Goal: Information Seeking & Learning: Check status

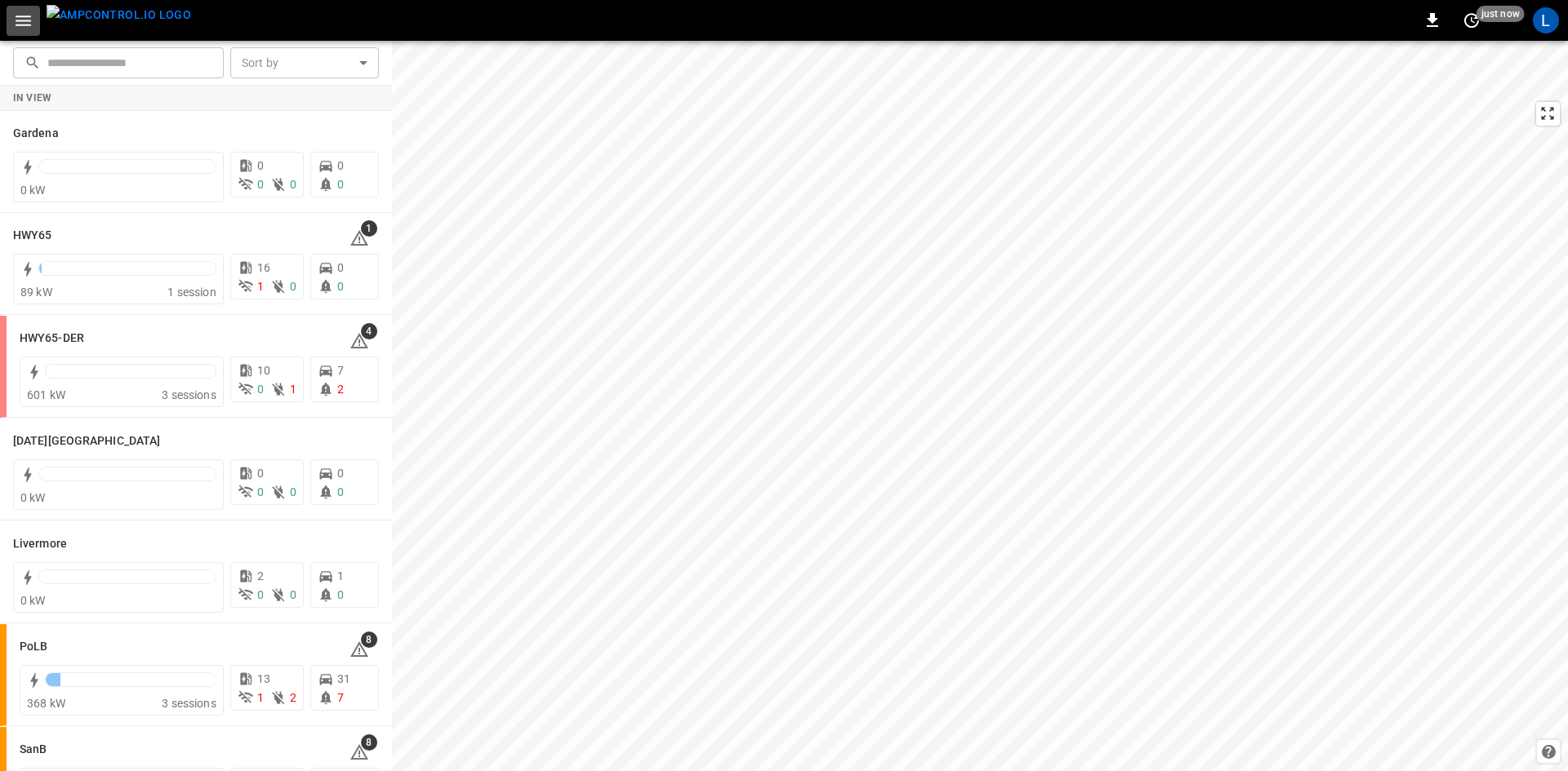
click at [23, 16] on icon "button" at bounding box center [23, 20] width 16 height 11
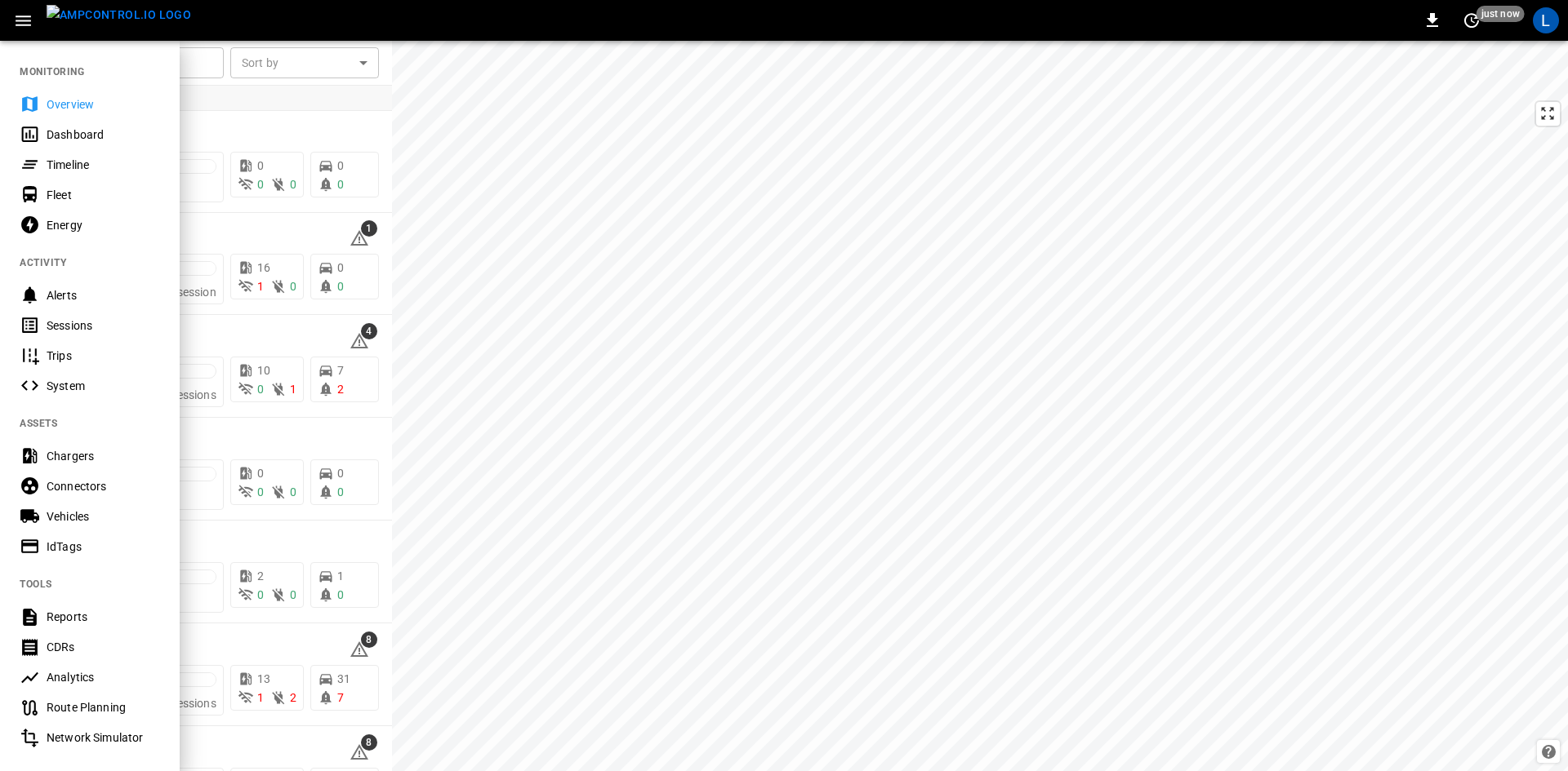
click at [66, 326] on div "Sessions" at bounding box center [103, 326] width 114 height 16
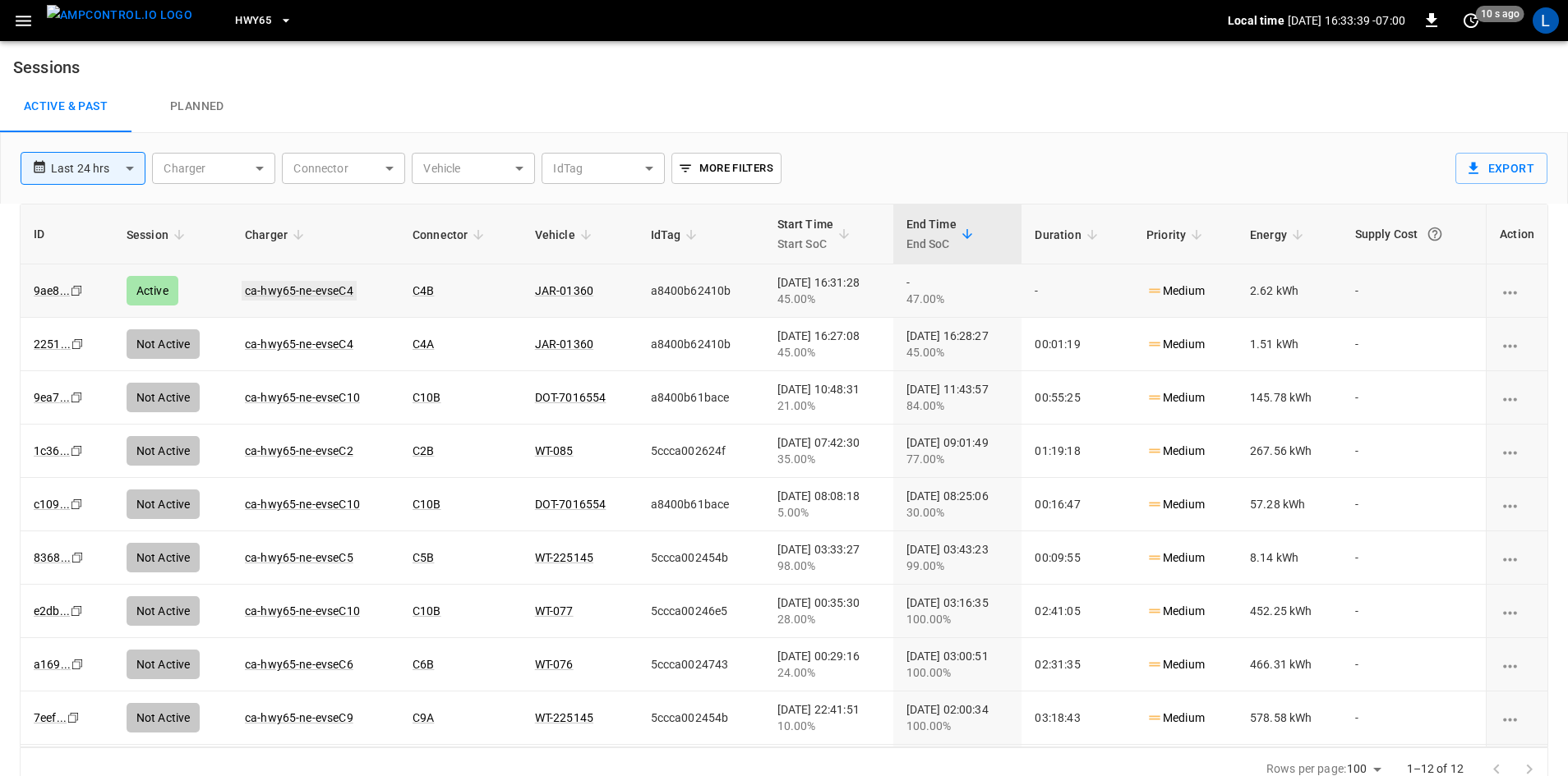
click at [289, 283] on link "ca-hwy65-ne-evseC4" at bounding box center [299, 291] width 115 height 20
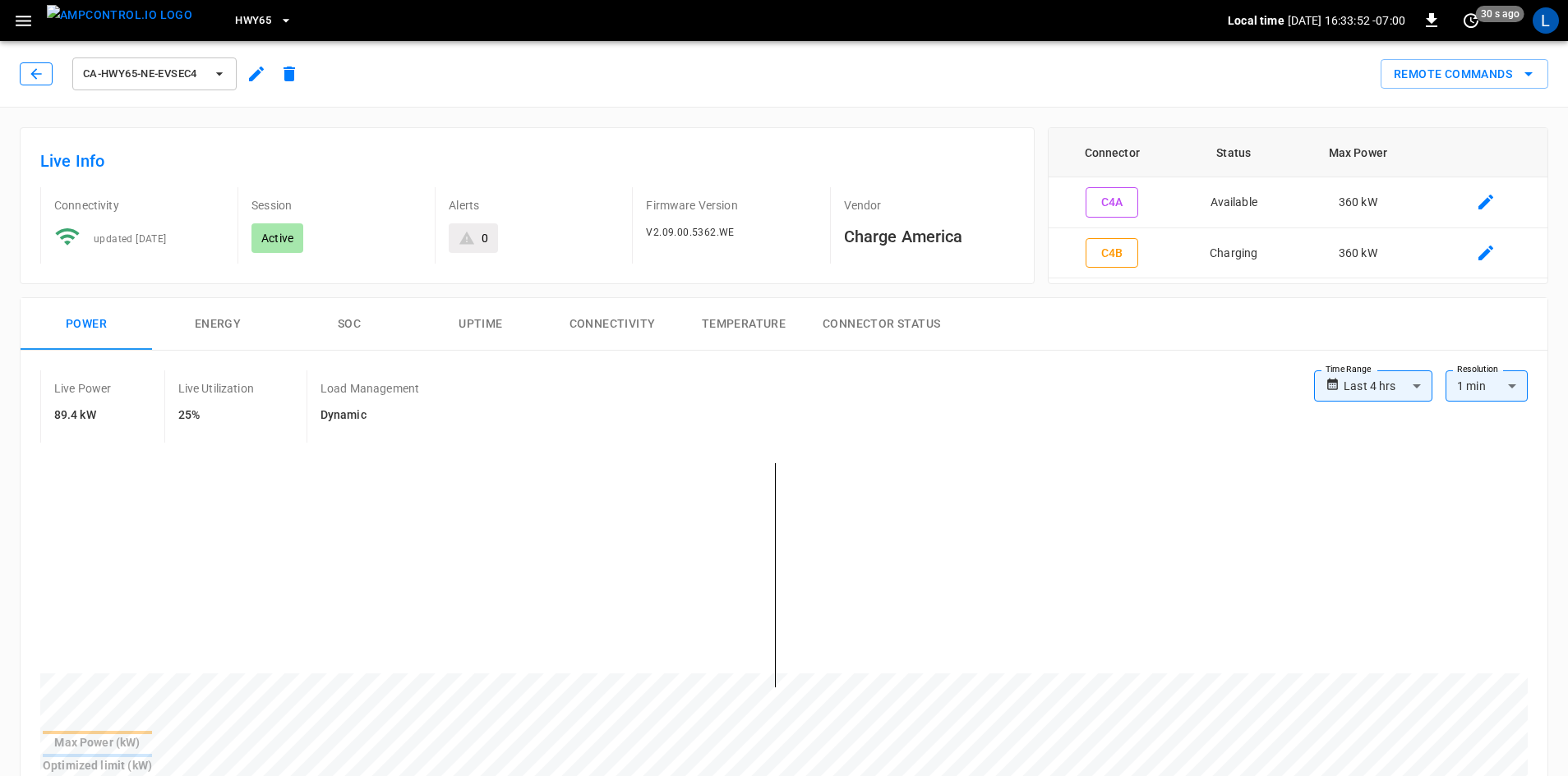
click at [45, 75] on button "button" at bounding box center [36, 74] width 33 height 23
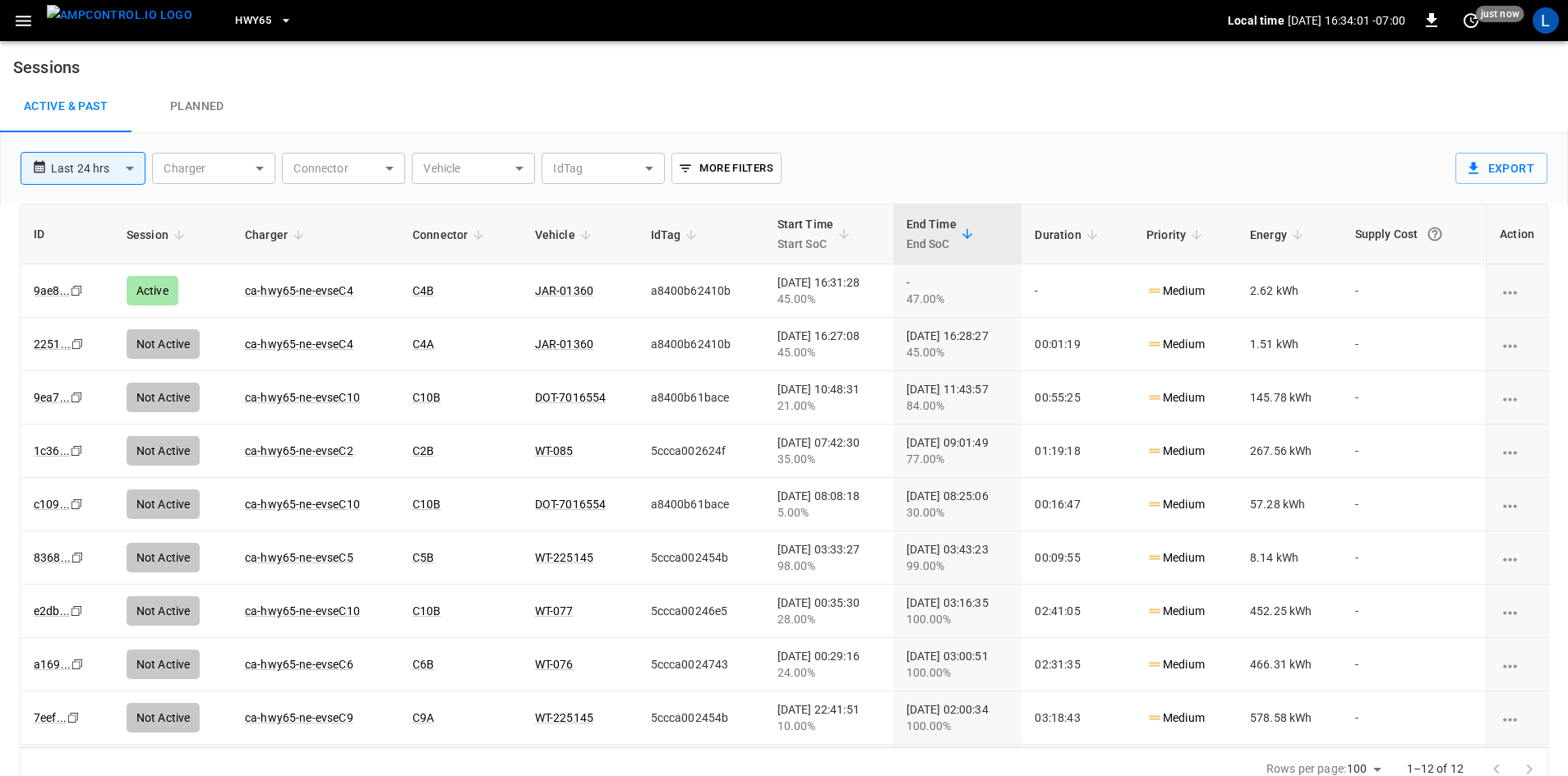
scroll to position [16, 0]
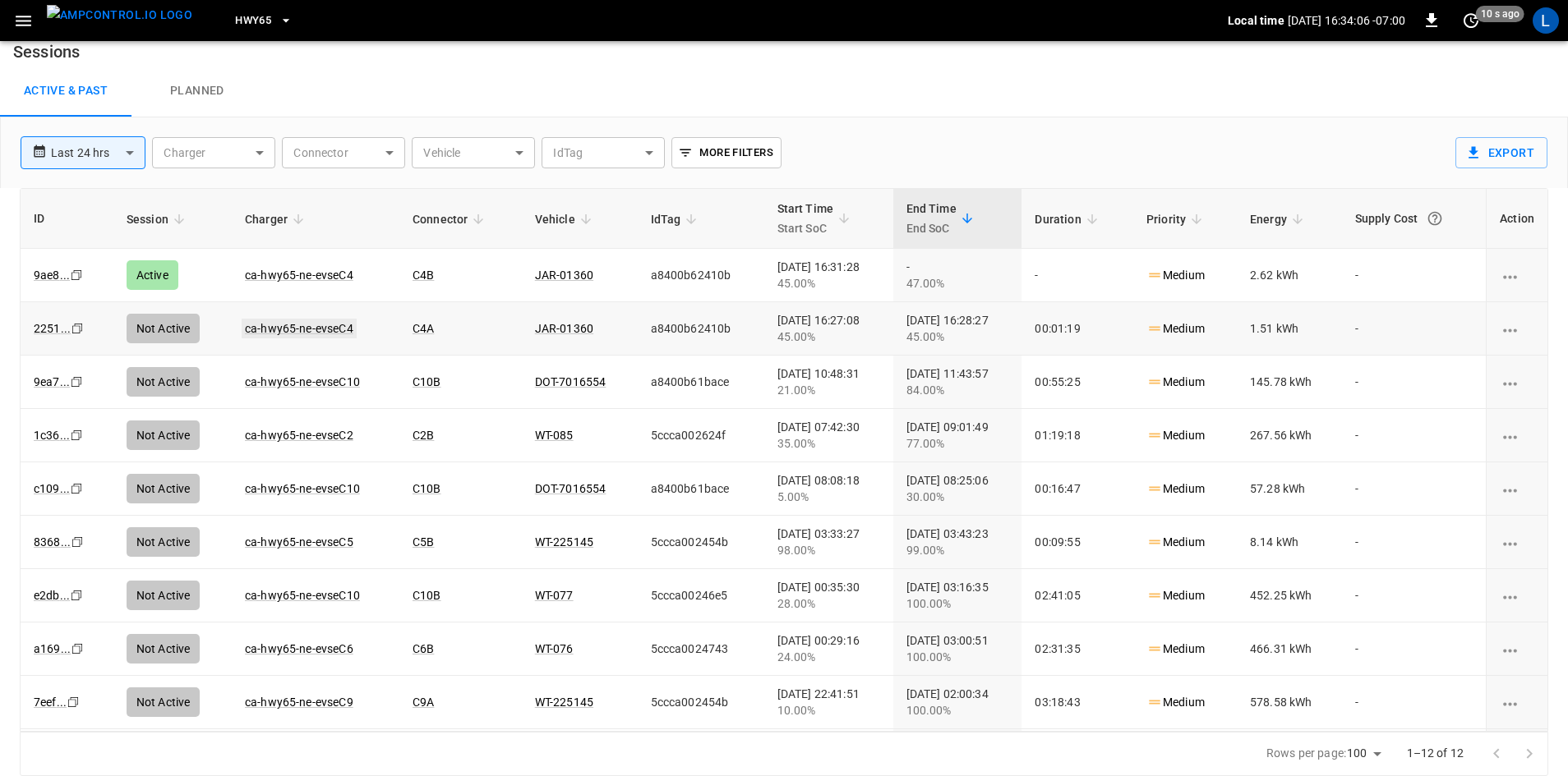
click at [274, 327] on link "ca-hwy65-ne-evseC4" at bounding box center [299, 329] width 115 height 20
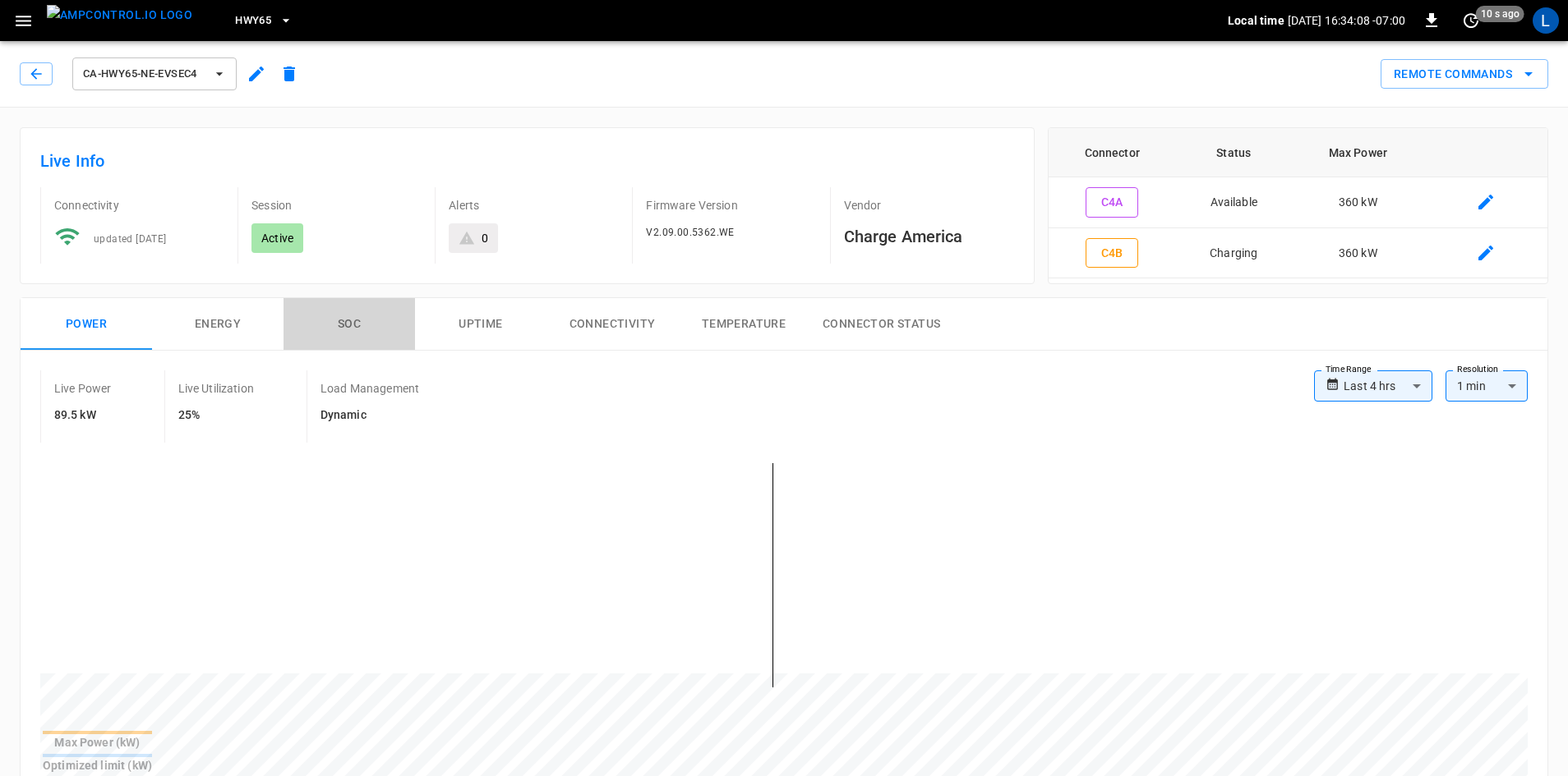
click at [351, 328] on button "SOC" at bounding box center [349, 325] width 132 height 53
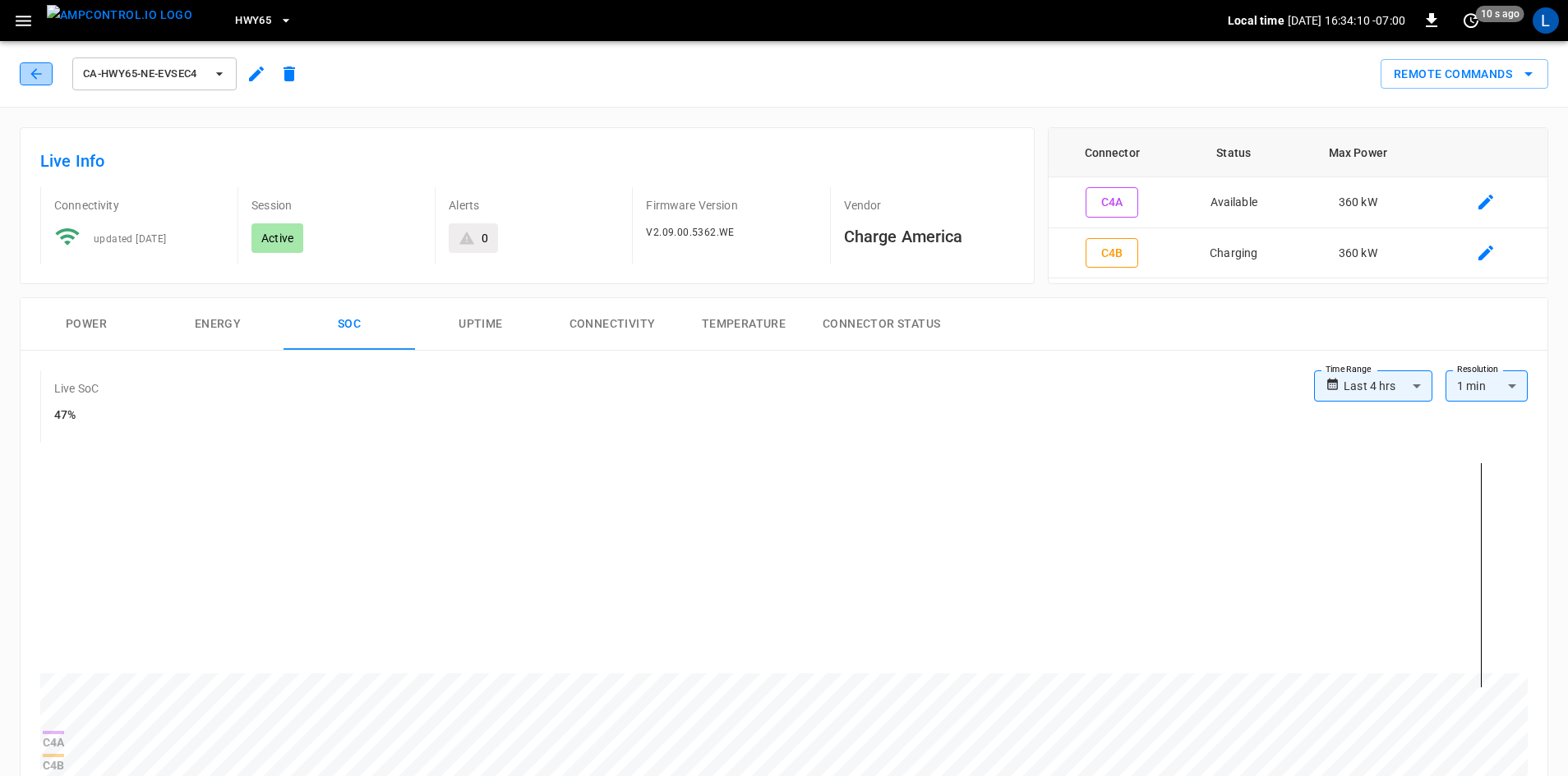
click at [37, 75] on icon "button" at bounding box center [36, 74] width 16 height 16
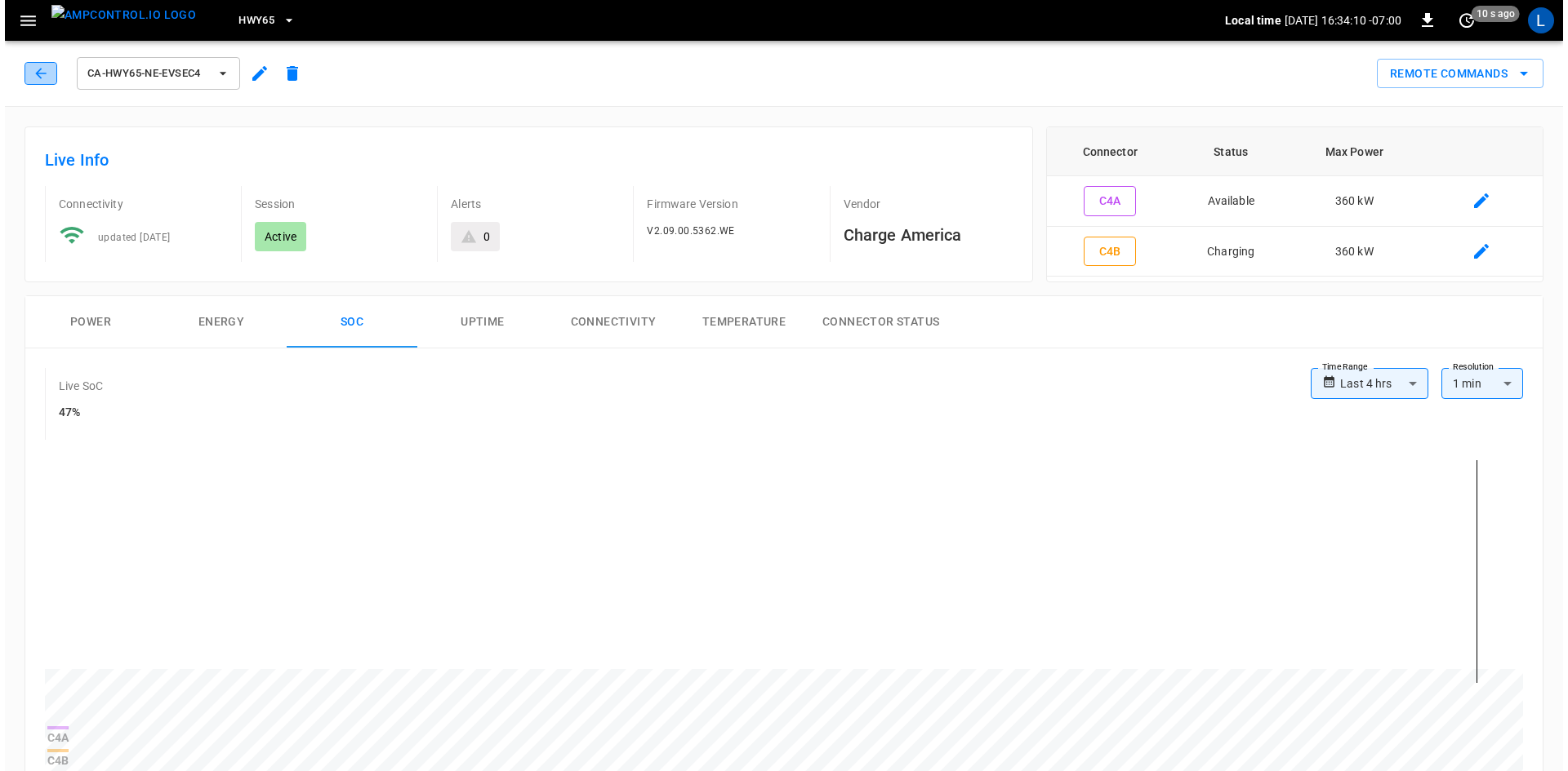
scroll to position [16, 0]
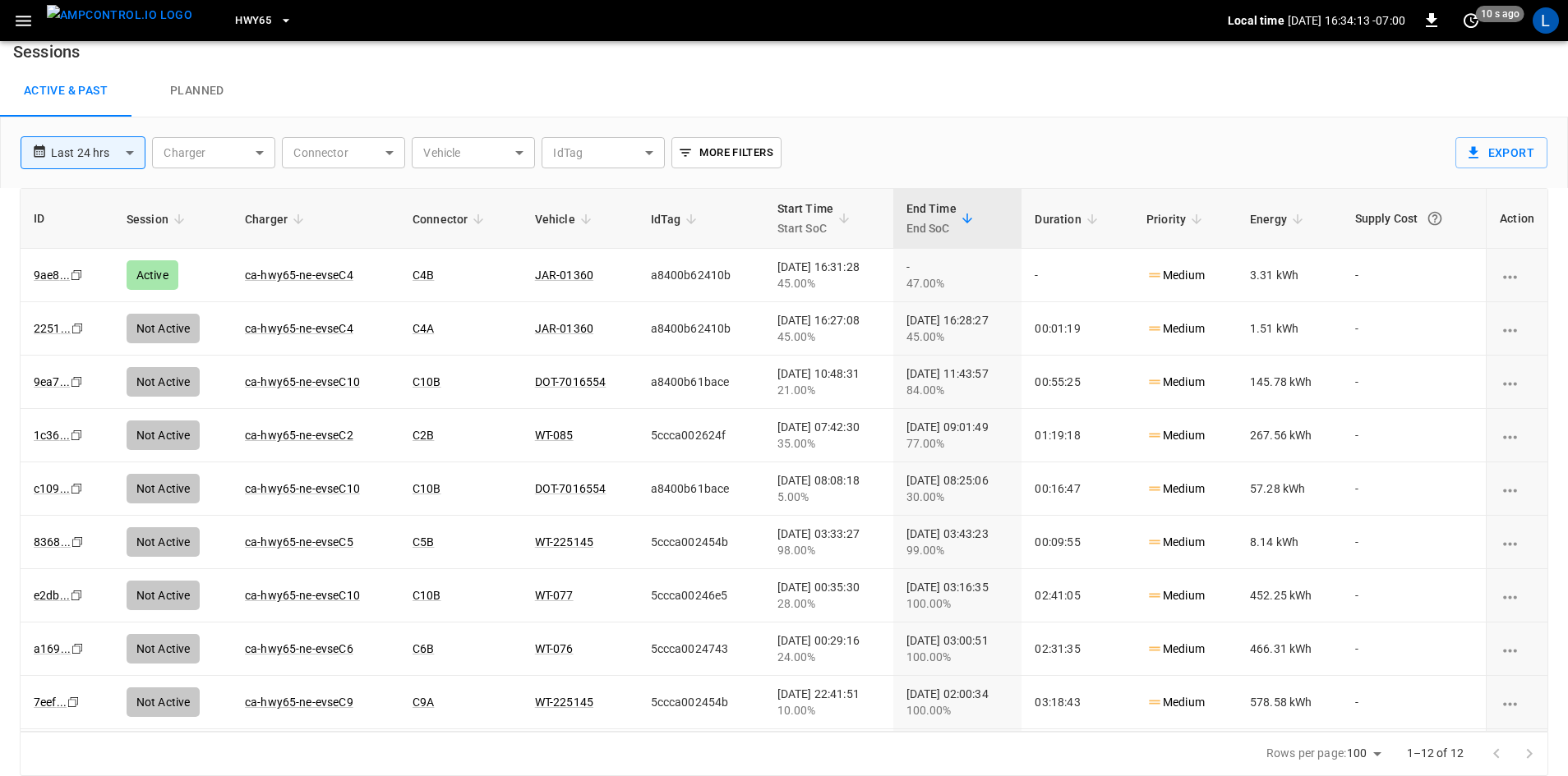
click at [278, 25] on icon "button" at bounding box center [286, 21] width 16 height 16
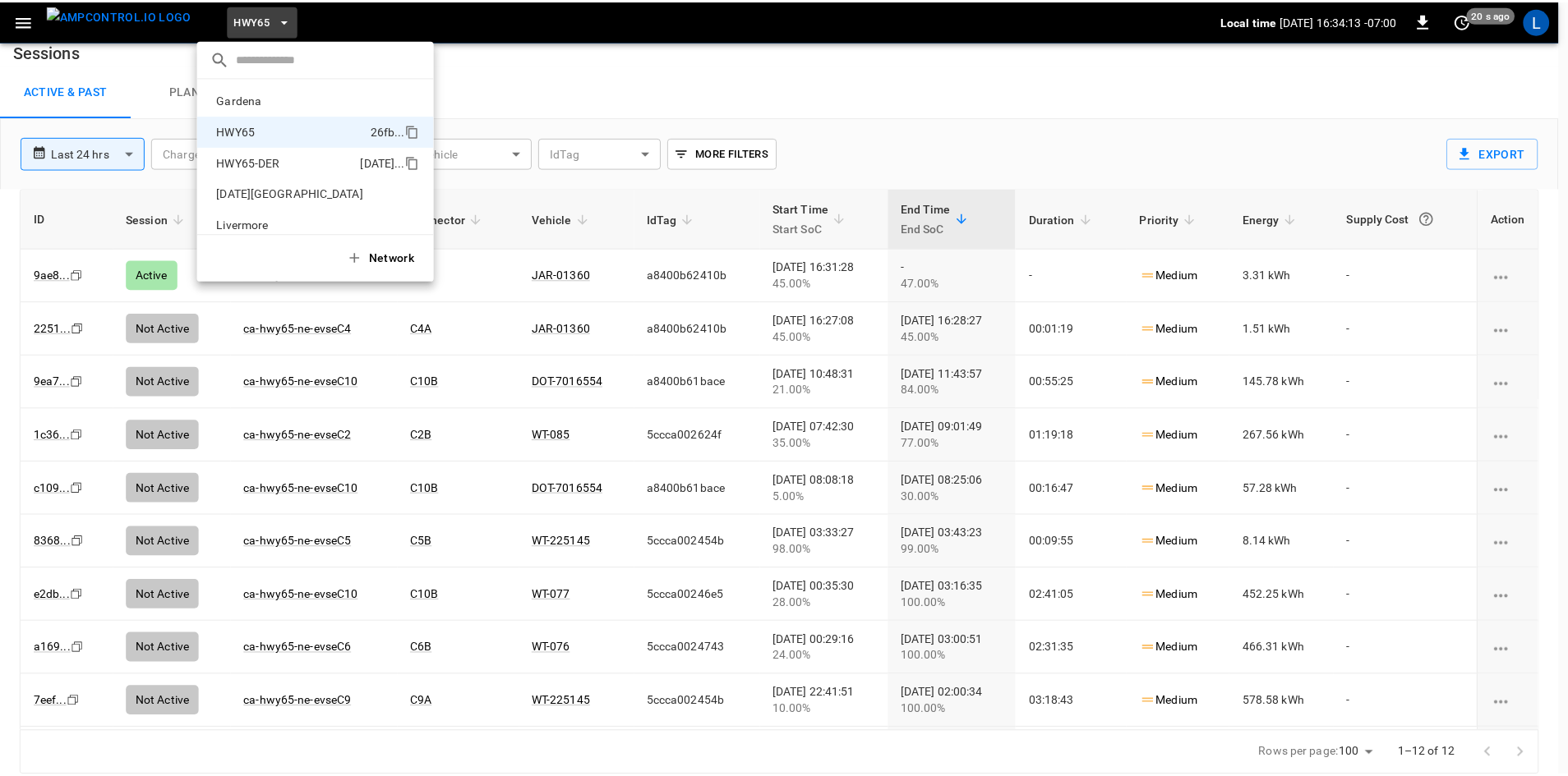
scroll to position [26, 0]
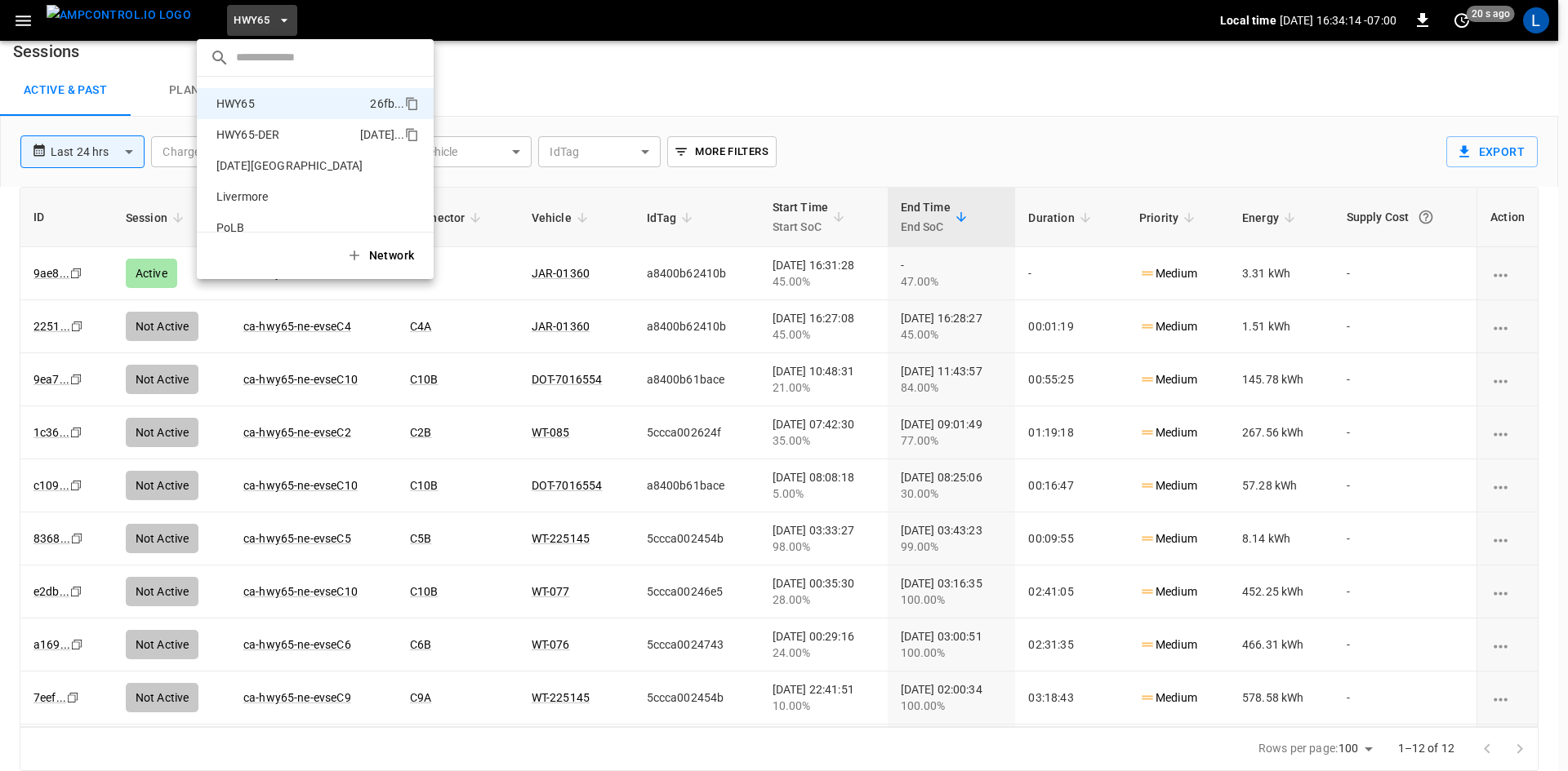
click at [279, 144] on div "HWY65-DER [DATE].." at bounding box center [314, 135] width 210 height 18
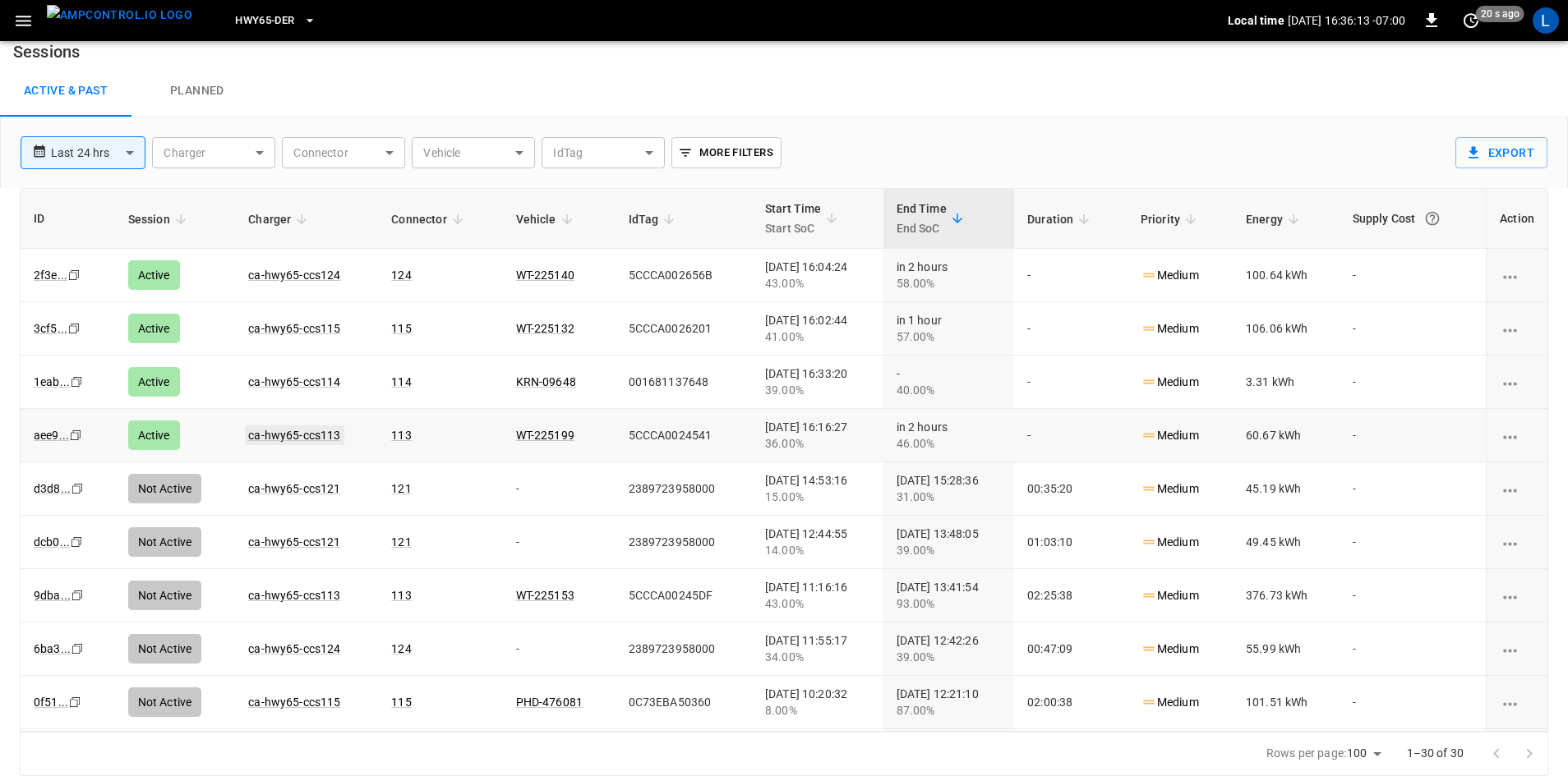
click at [286, 429] on link "ca-hwy65-ccs113" at bounding box center [294, 436] width 99 height 20
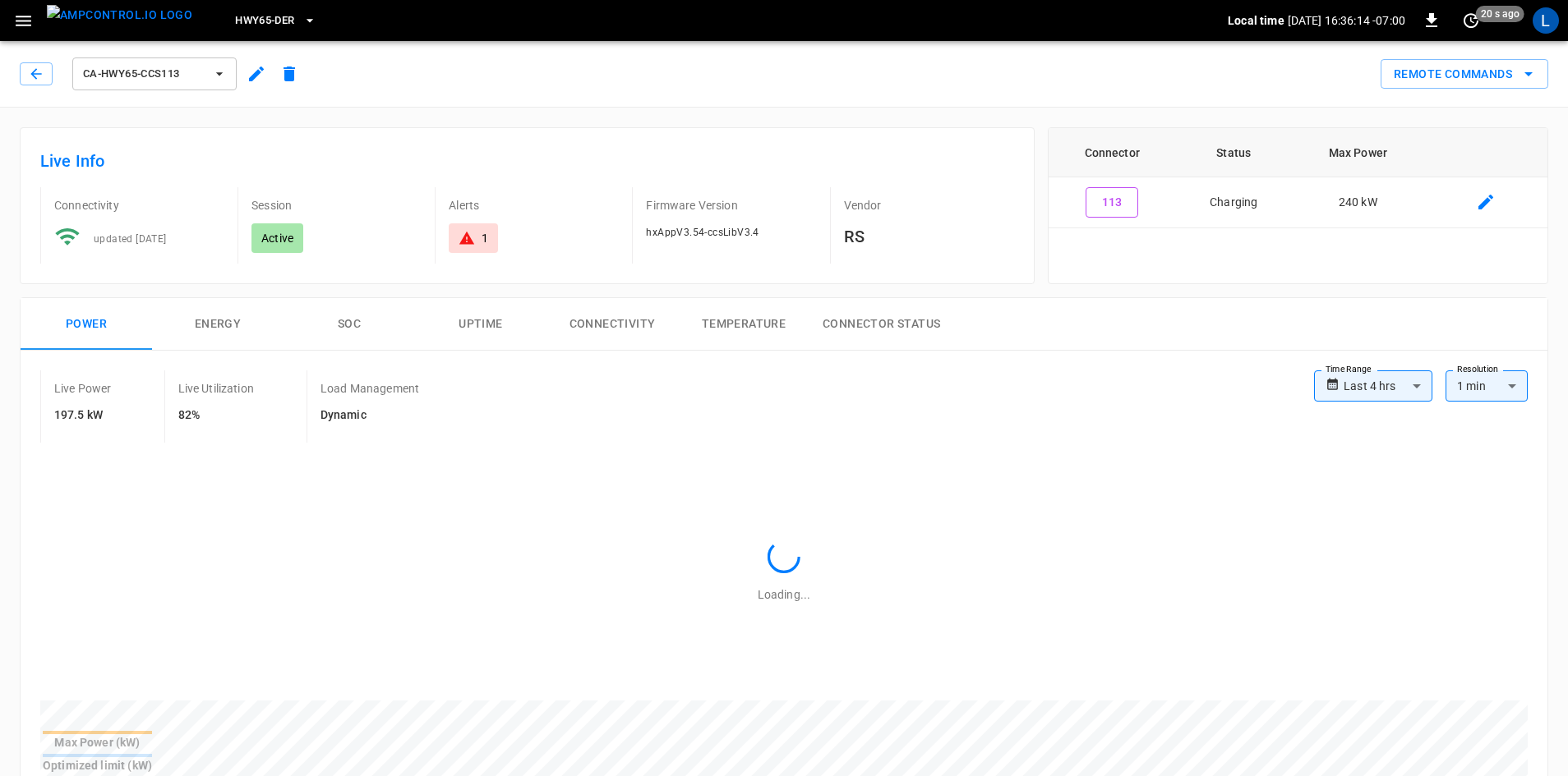
click at [342, 325] on button "SOC" at bounding box center [349, 325] width 132 height 53
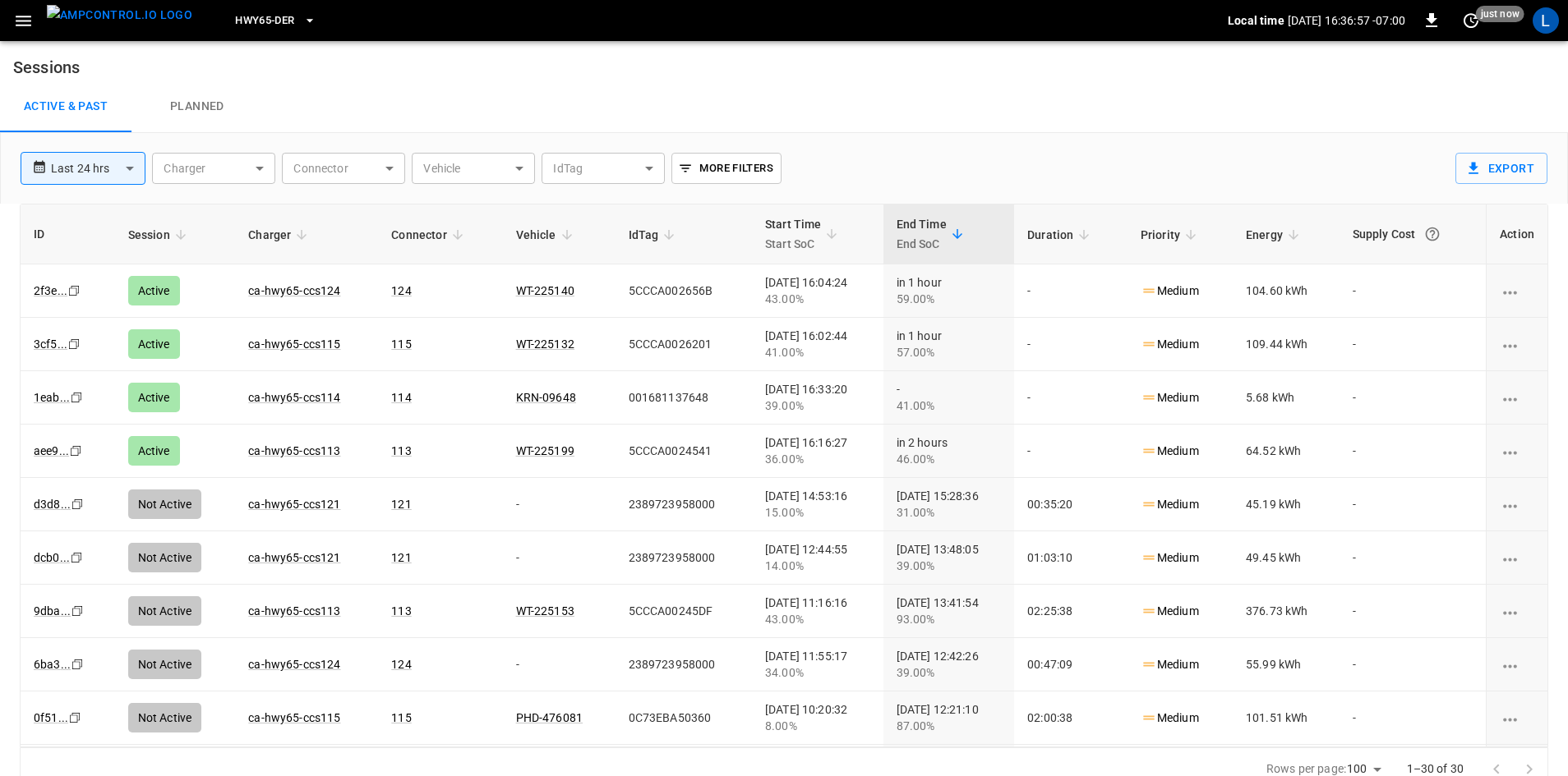
scroll to position [16, 0]
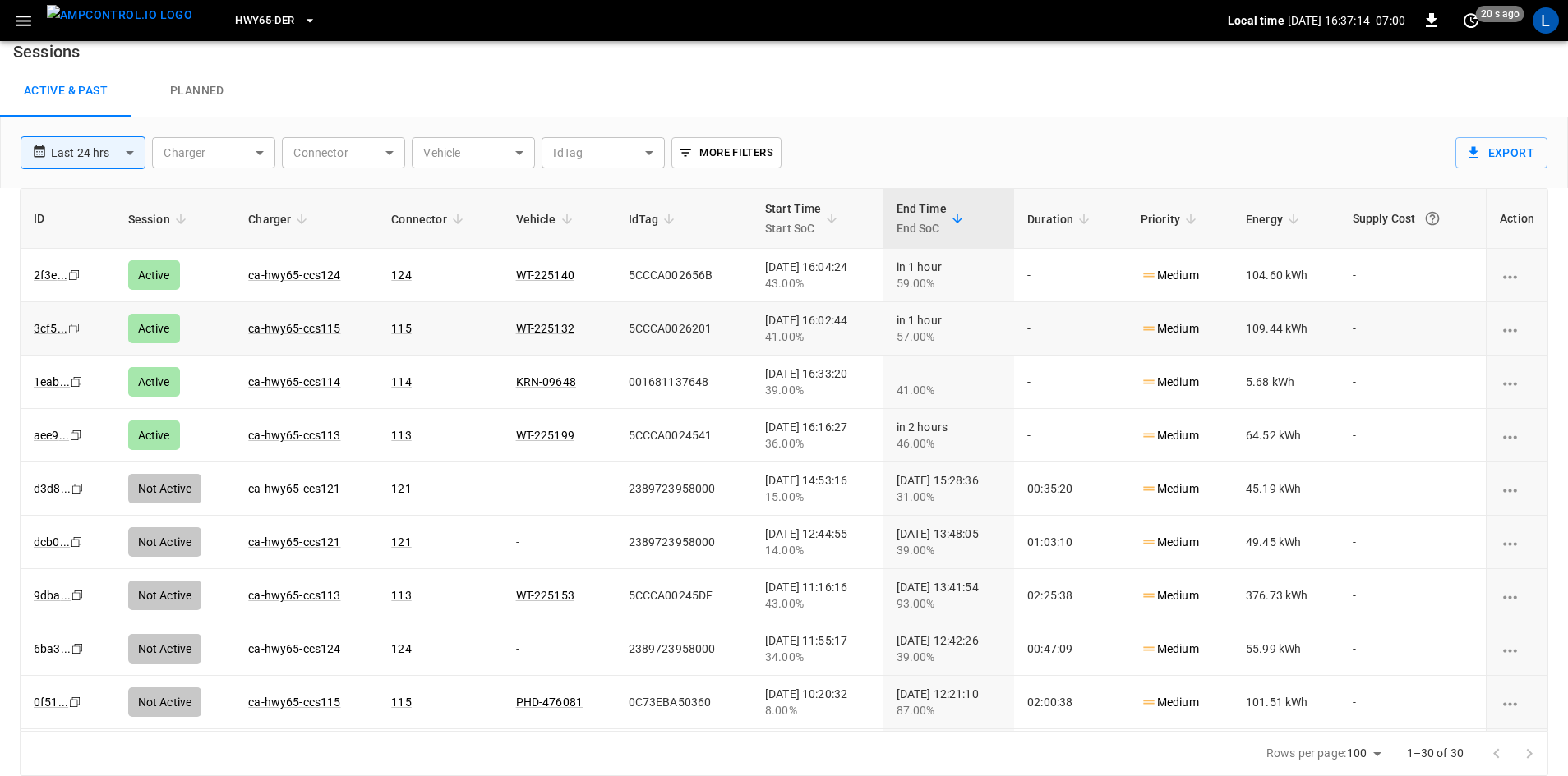
click at [287, 320] on td "ca-hwy65-ccs115" at bounding box center [307, 329] width 143 height 54
click at [288, 327] on link "ca-hwy65-ccs115" at bounding box center [294, 329] width 92 height 13
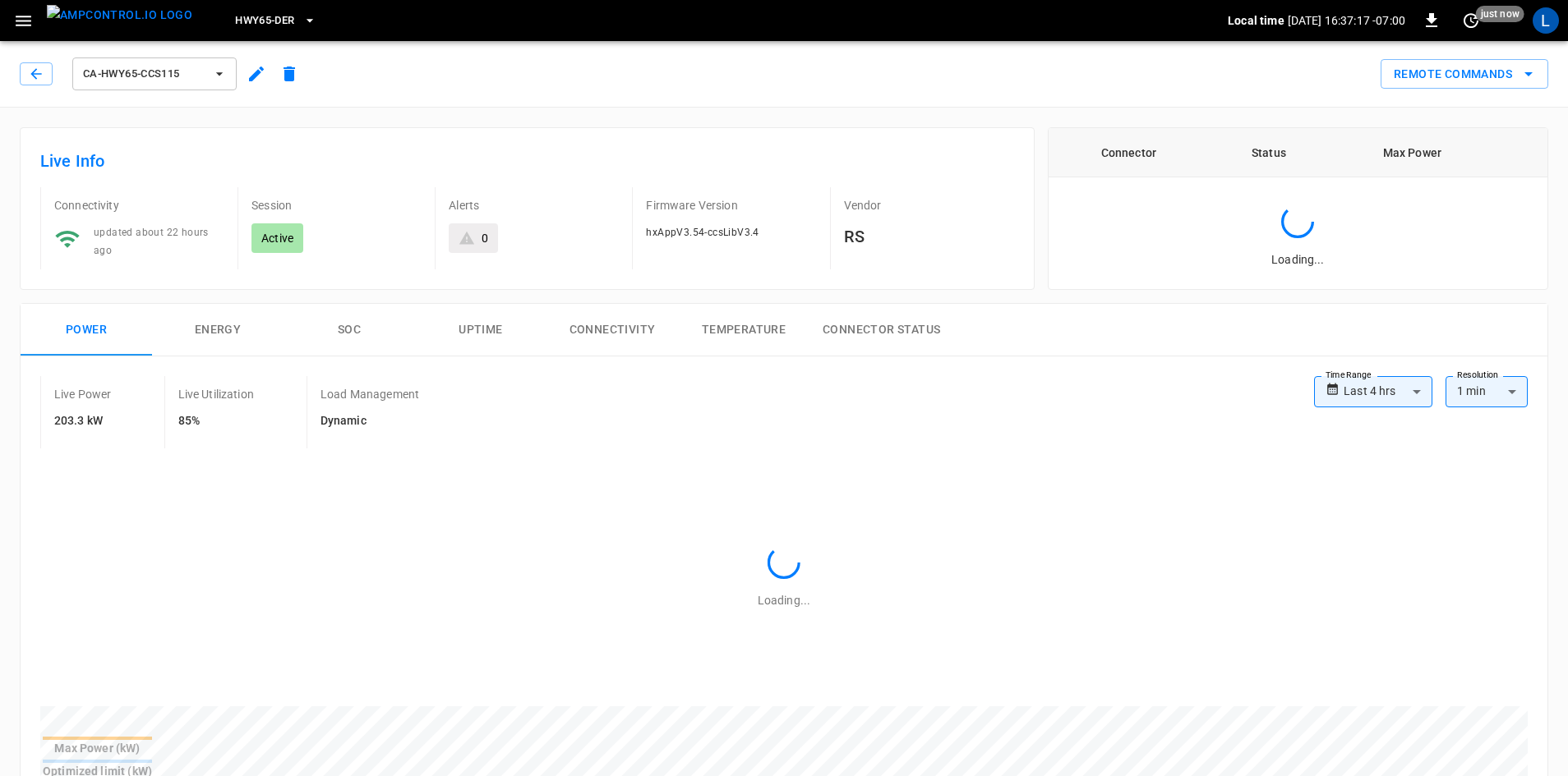
click at [345, 328] on button "SOC" at bounding box center [349, 330] width 132 height 53
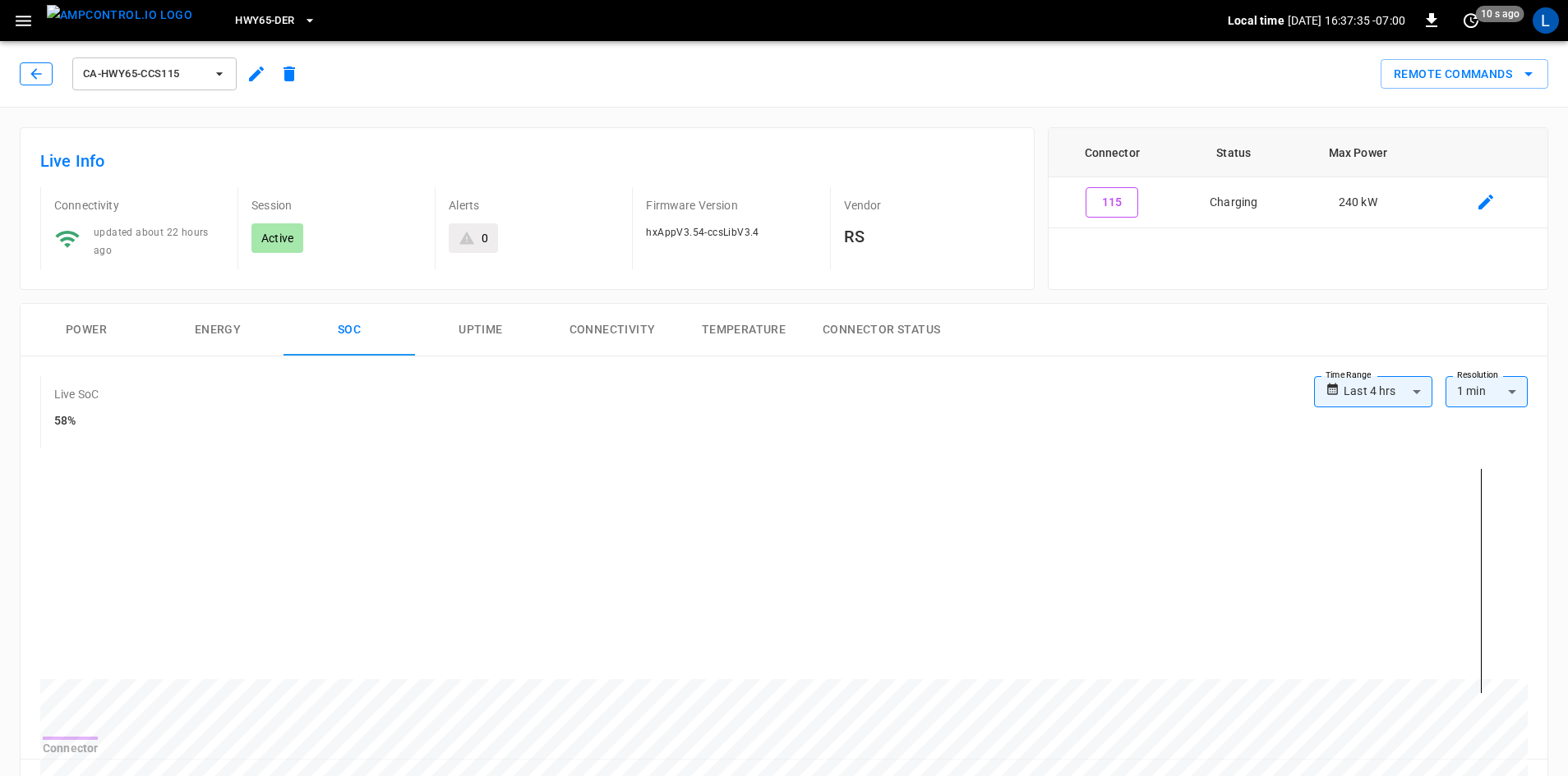
click at [40, 76] on icon "button" at bounding box center [36, 74] width 16 height 16
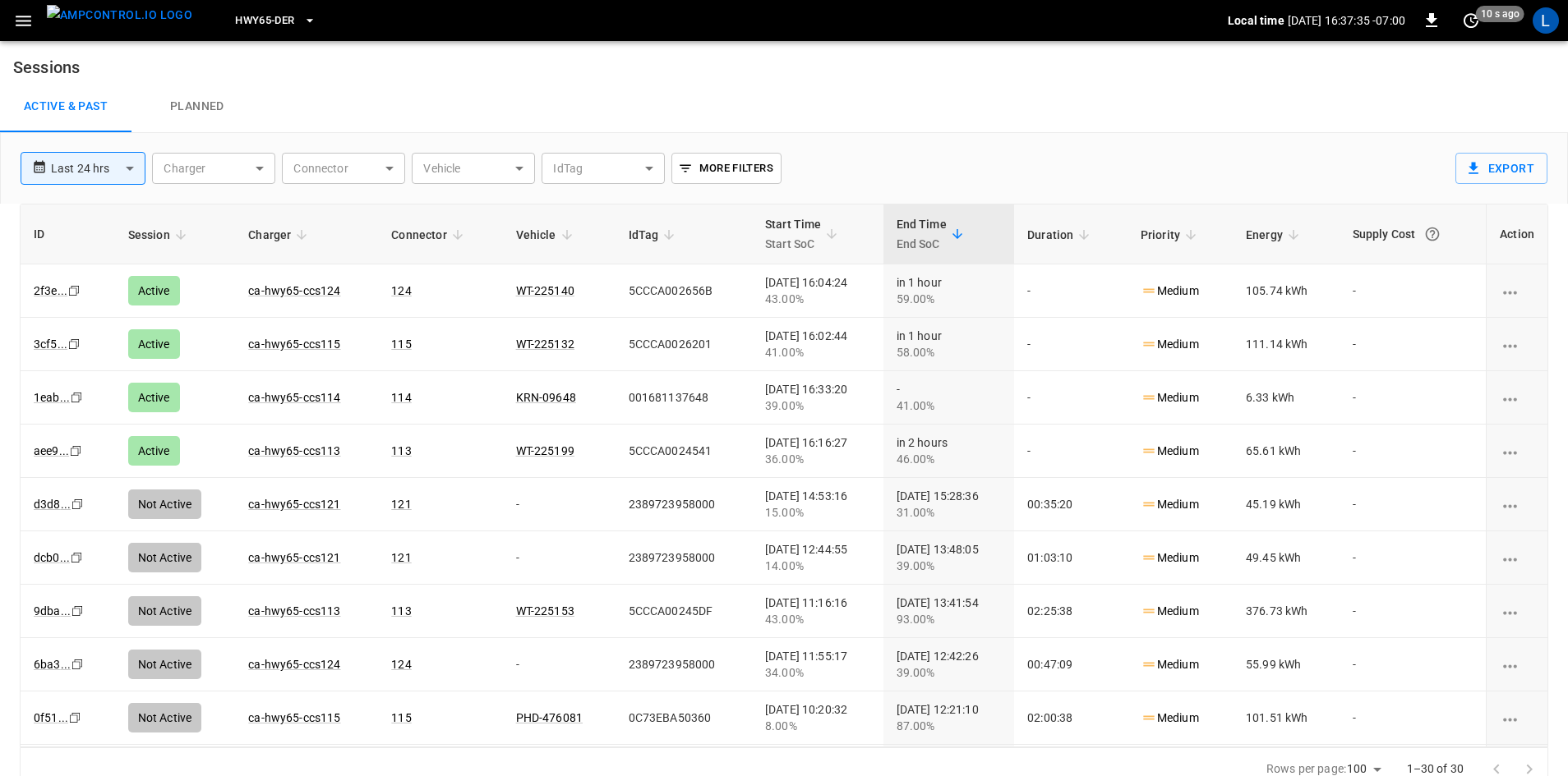
scroll to position [16, 0]
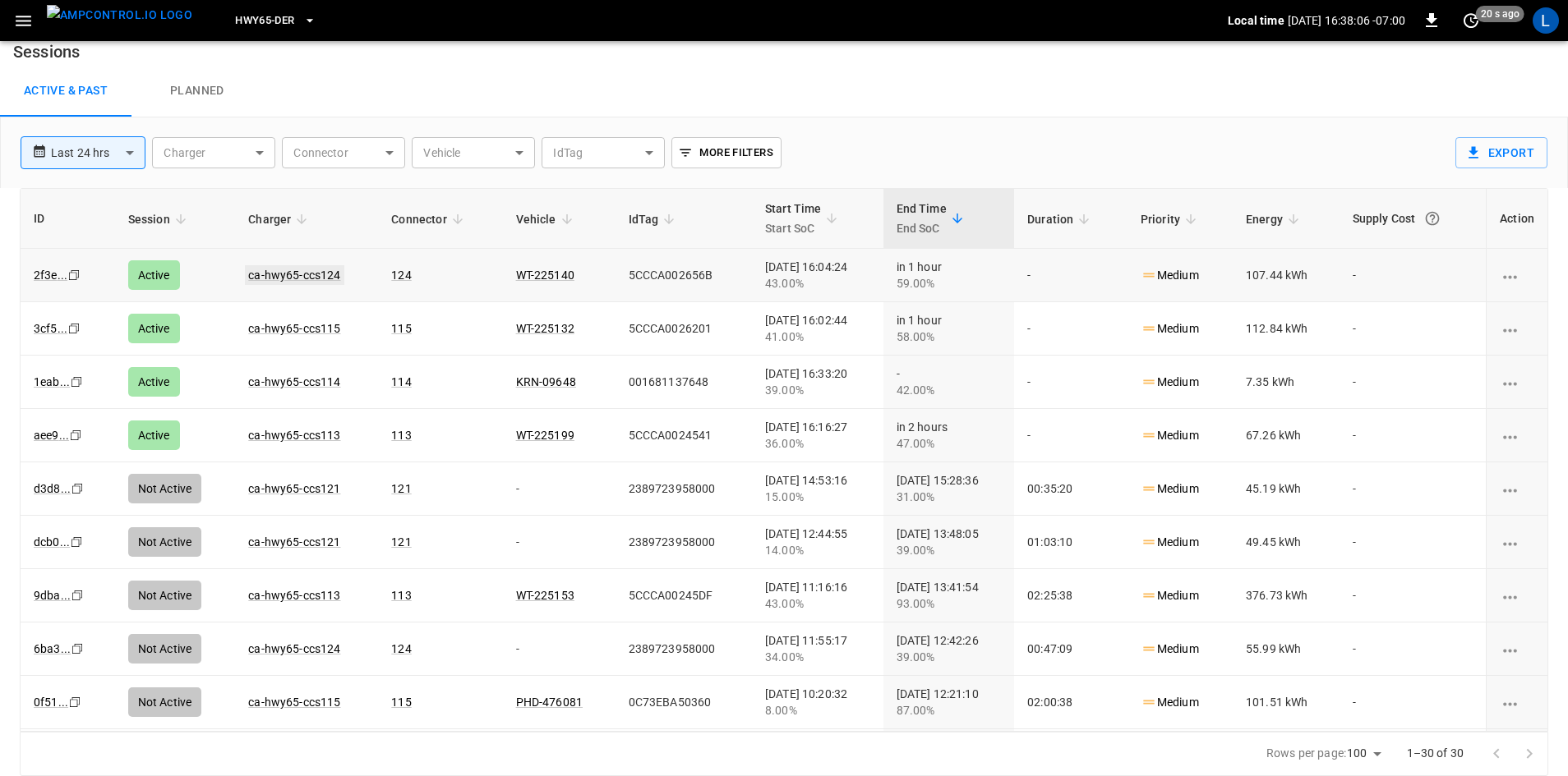
click at [276, 273] on link "ca-hwy65-ccs124" at bounding box center [294, 275] width 99 height 20
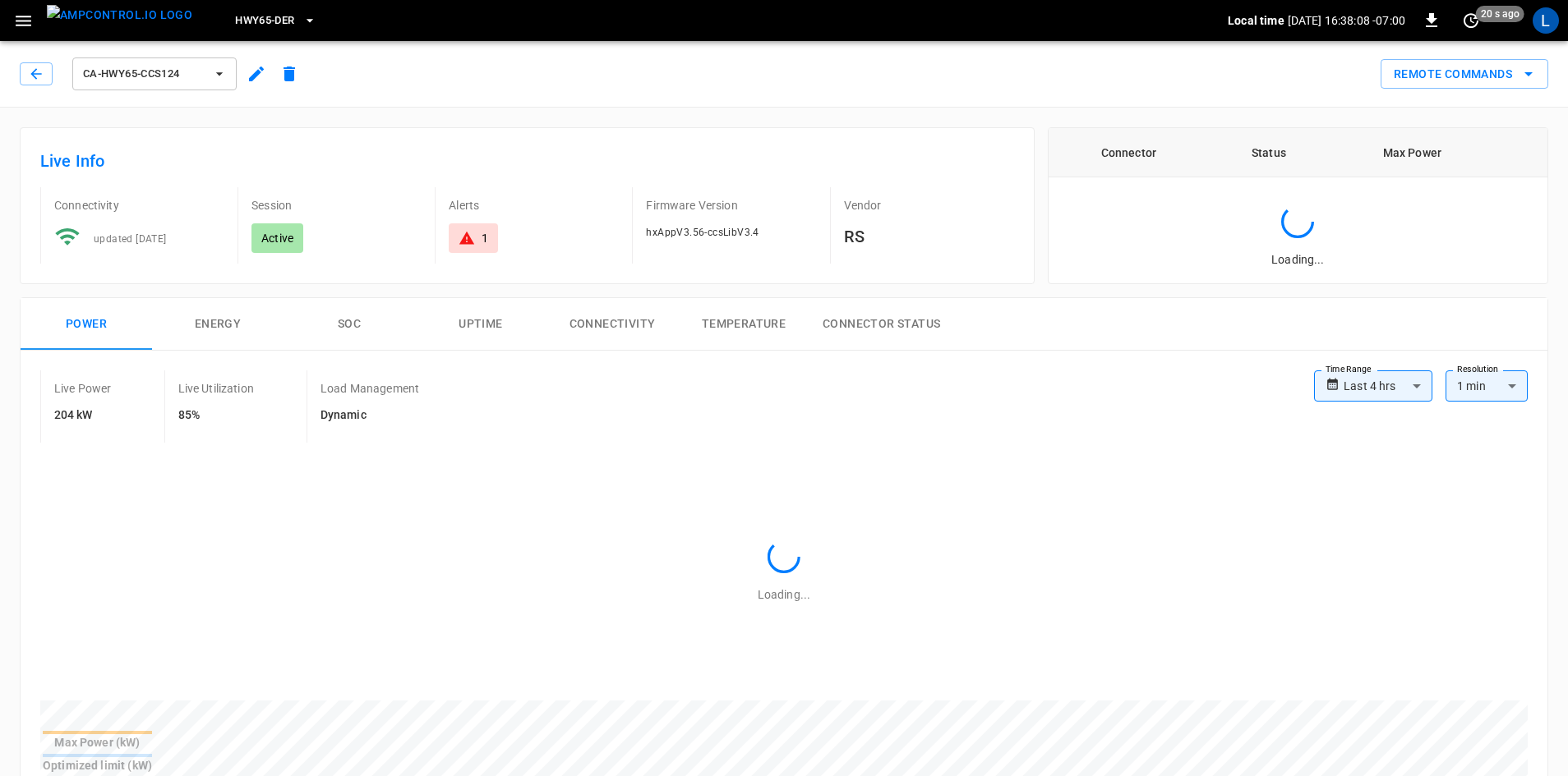
click at [355, 320] on button "SOC" at bounding box center [349, 325] width 132 height 53
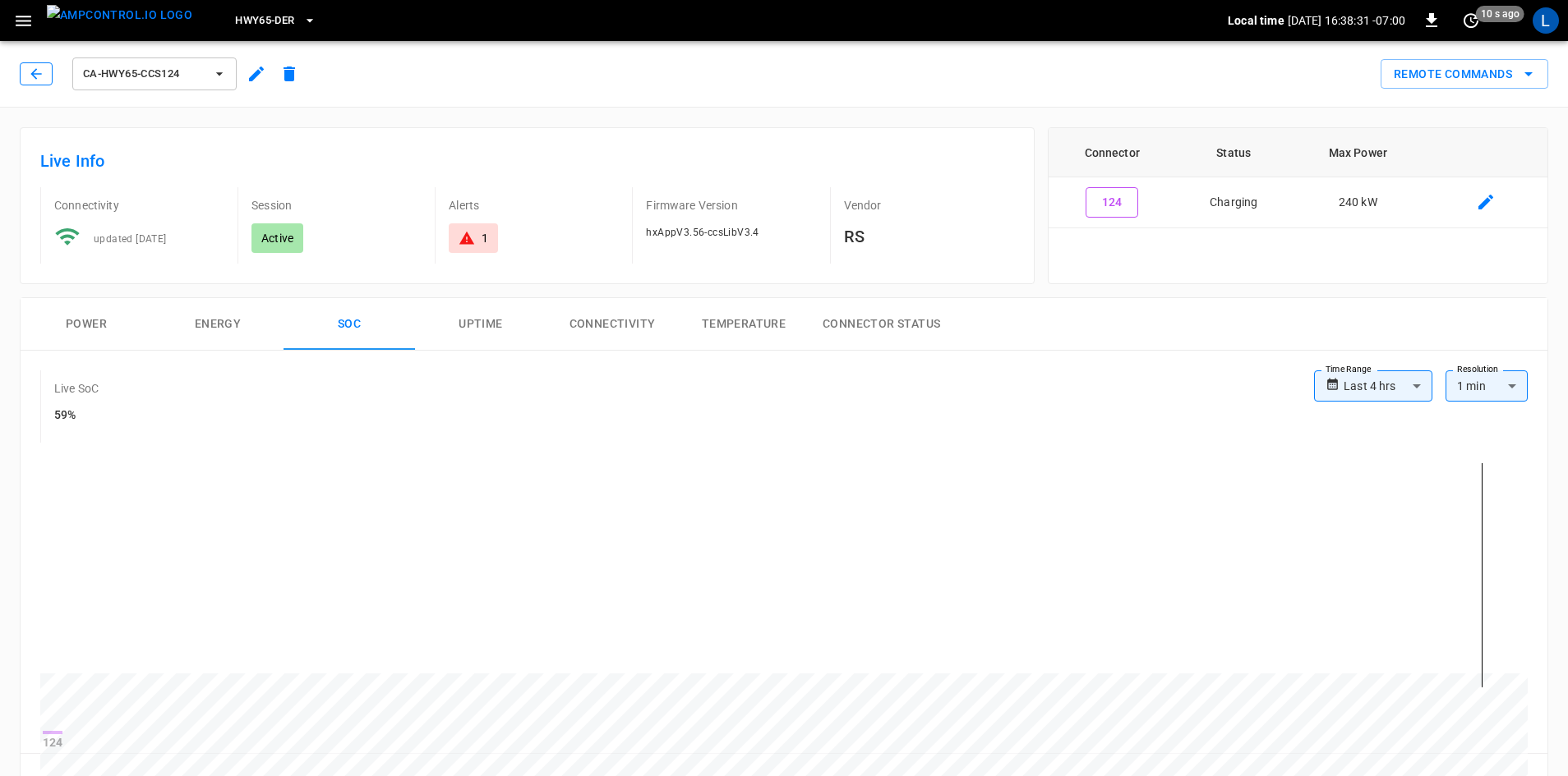
click at [27, 75] on button "button" at bounding box center [36, 74] width 33 height 23
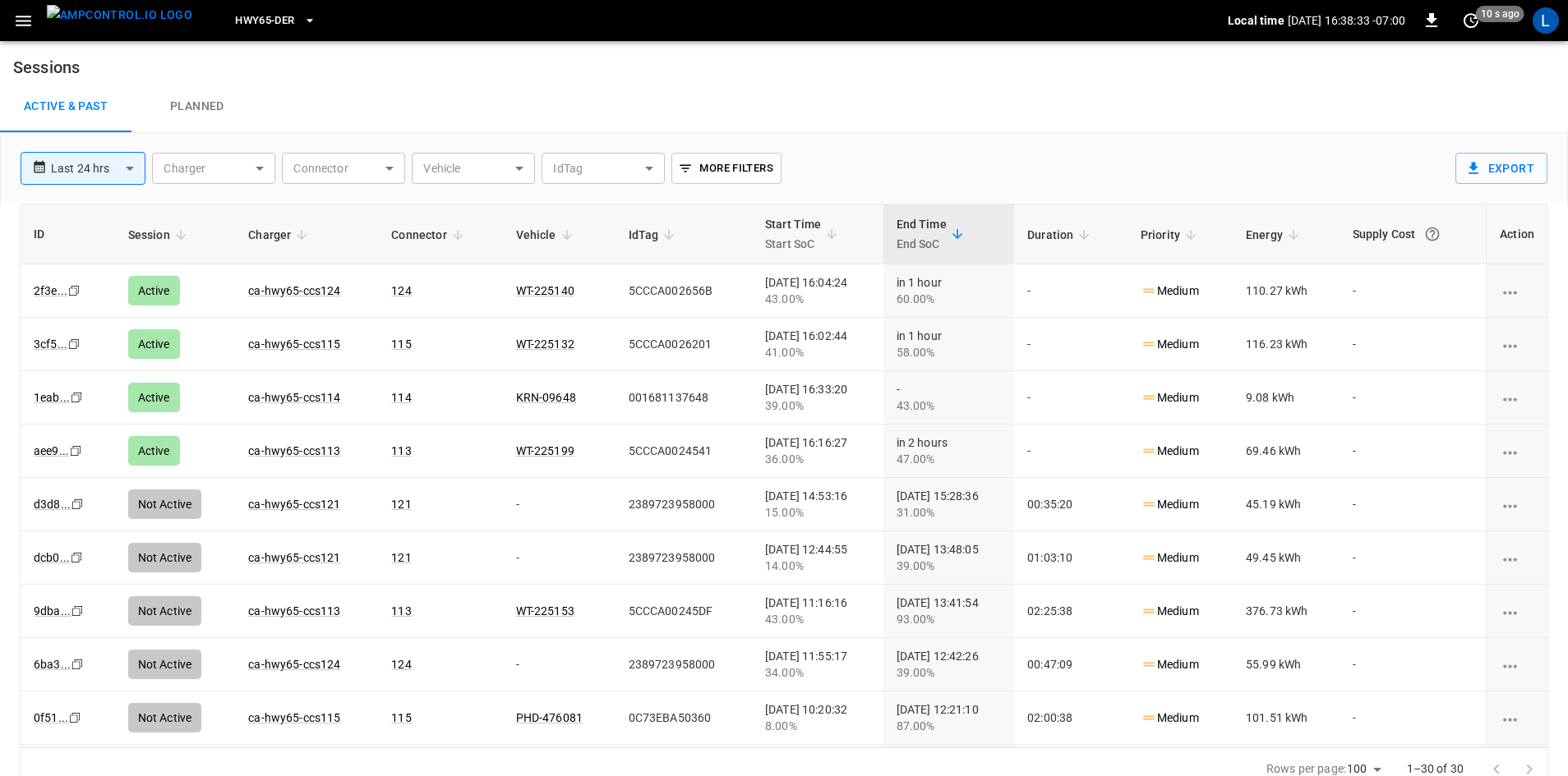
scroll to position [16, 0]
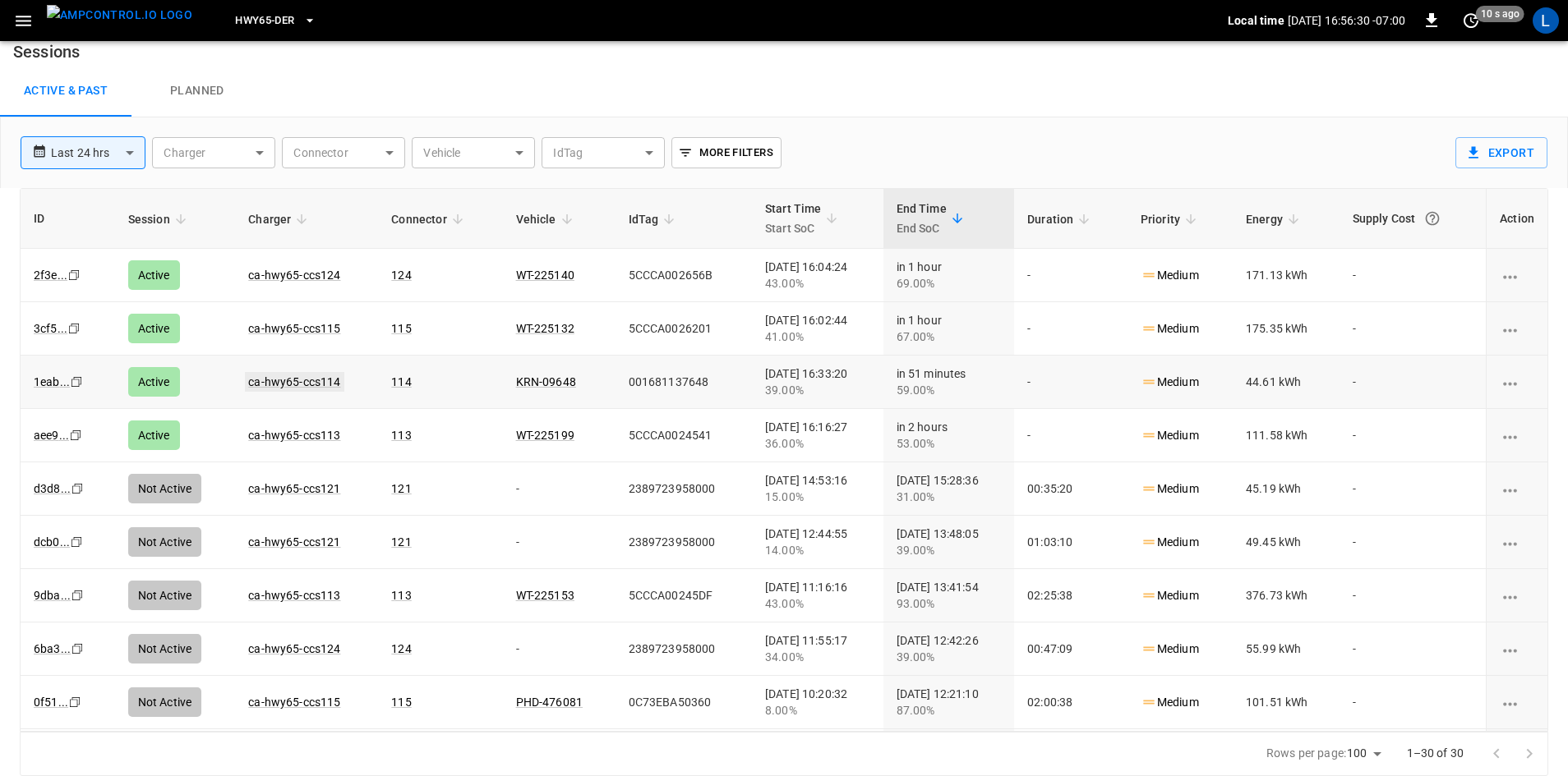
click at [294, 380] on link "ca-hwy65-ccs114" at bounding box center [294, 382] width 99 height 20
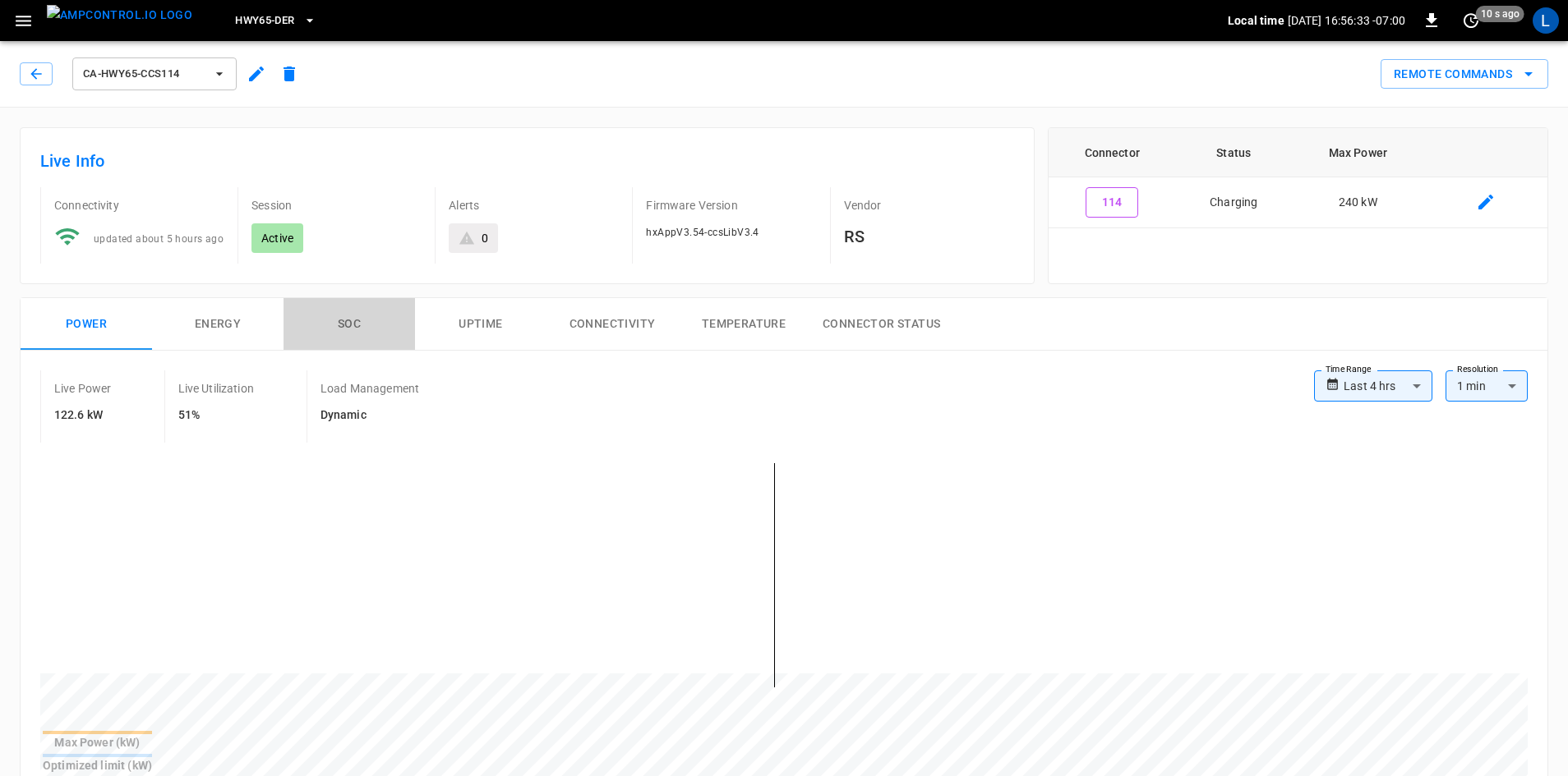
click at [335, 324] on button "SOC" at bounding box center [349, 325] width 132 height 53
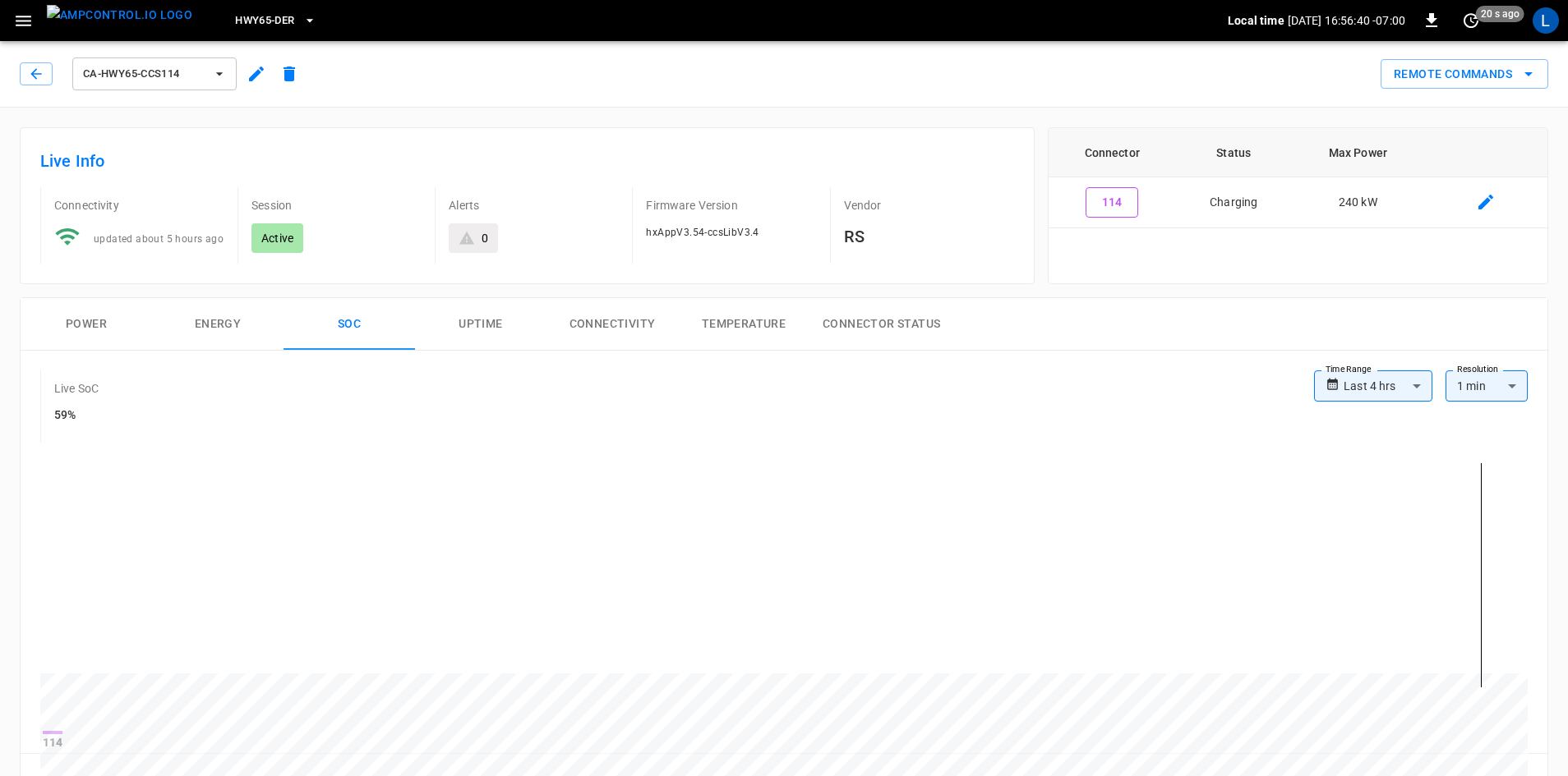
click at [87, 330] on button "Power" at bounding box center [87, 325] width 132 height 53
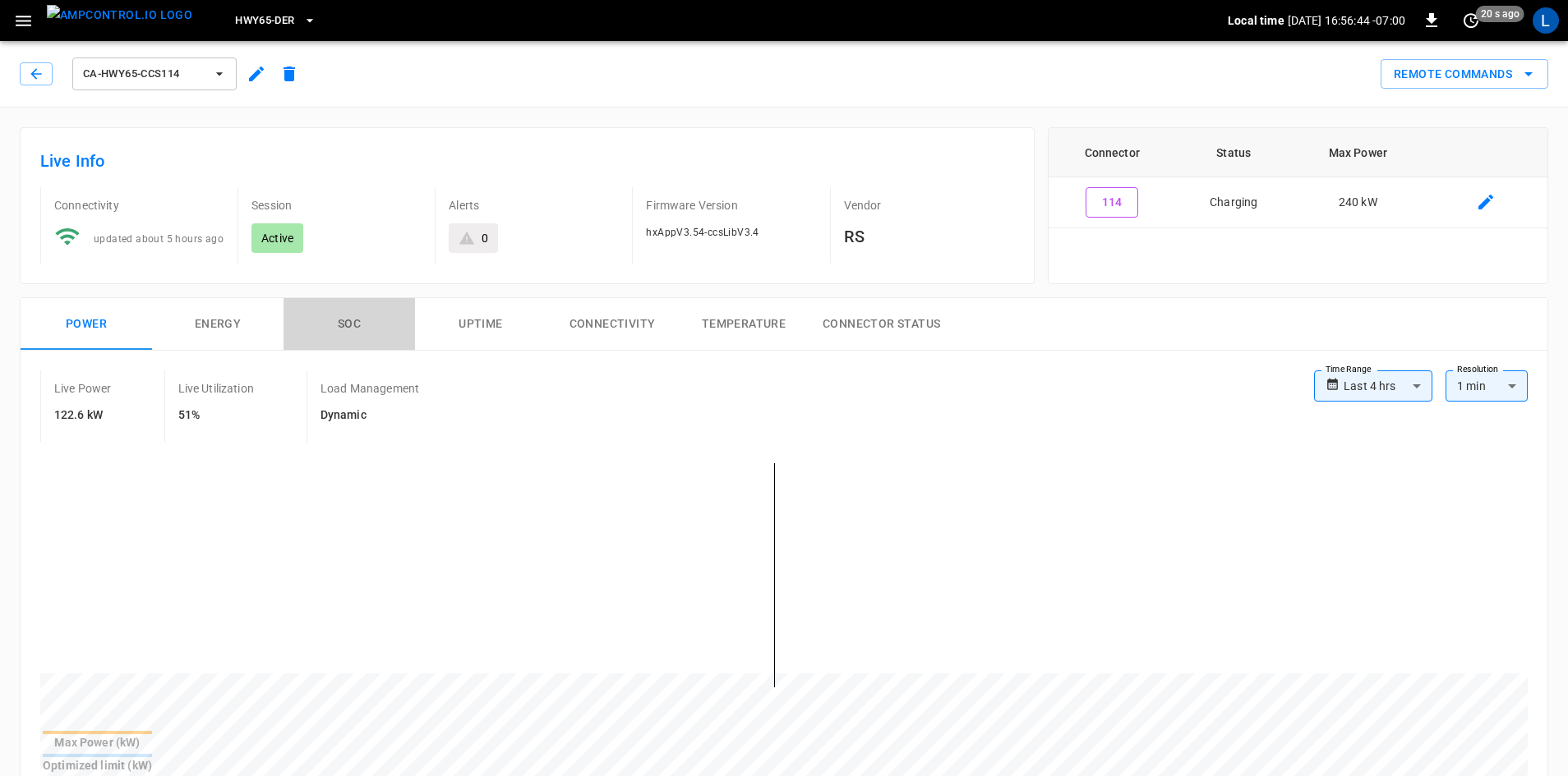
click at [355, 326] on button "SOC" at bounding box center [349, 325] width 132 height 53
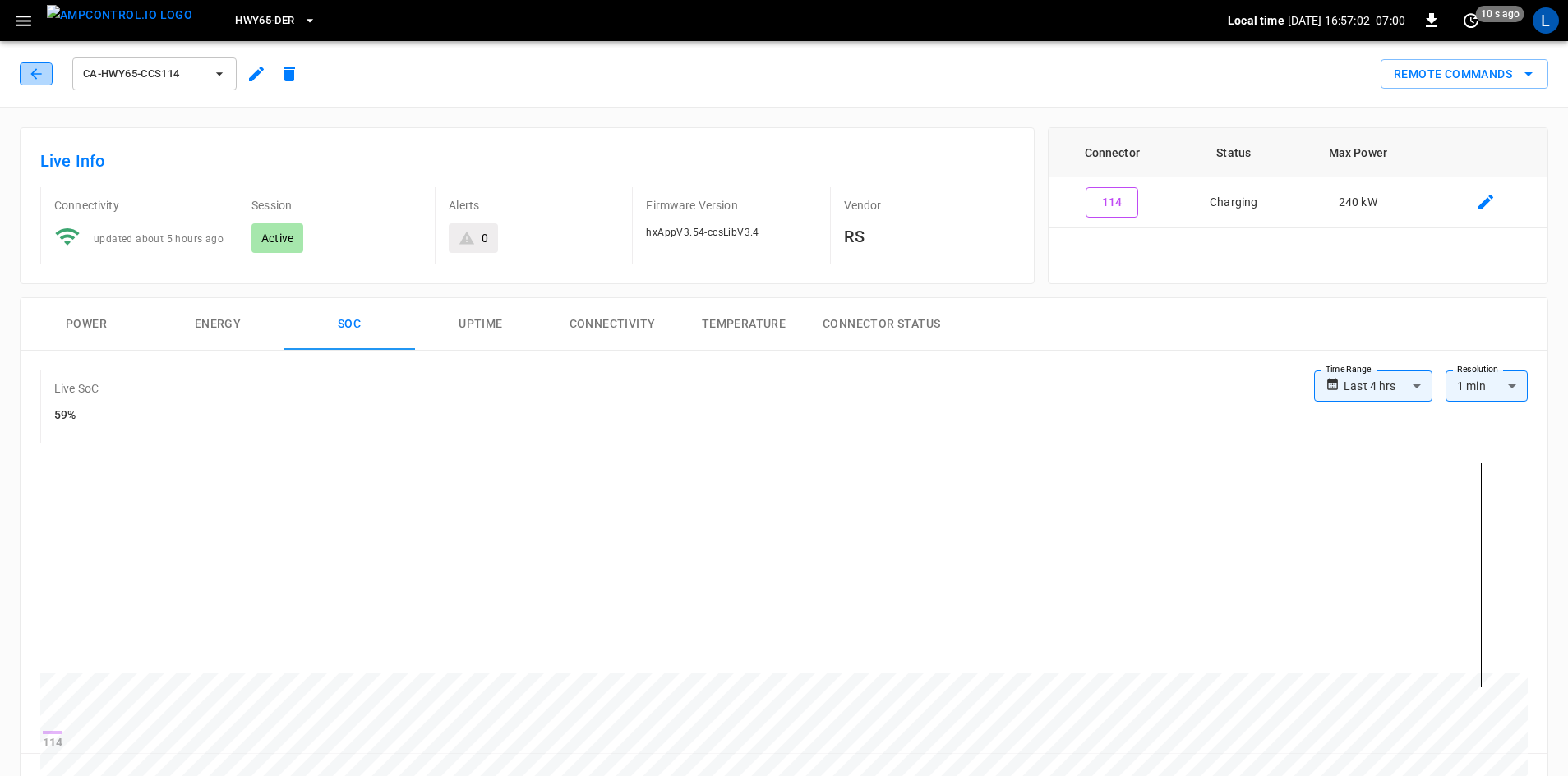
click at [40, 70] on icon "button" at bounding box center [36, 74] width 16 height 16
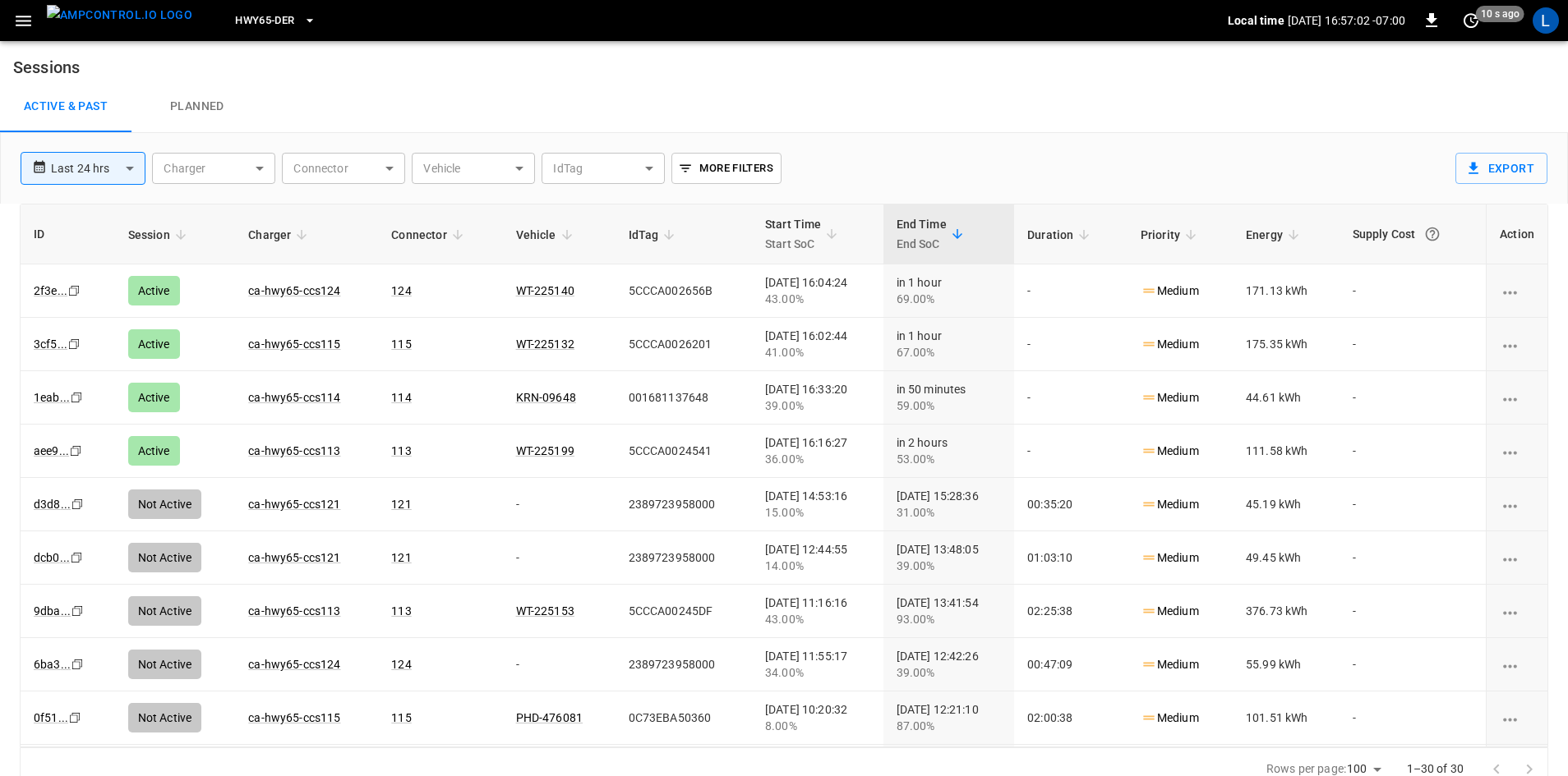
scroll to position [16, 0]
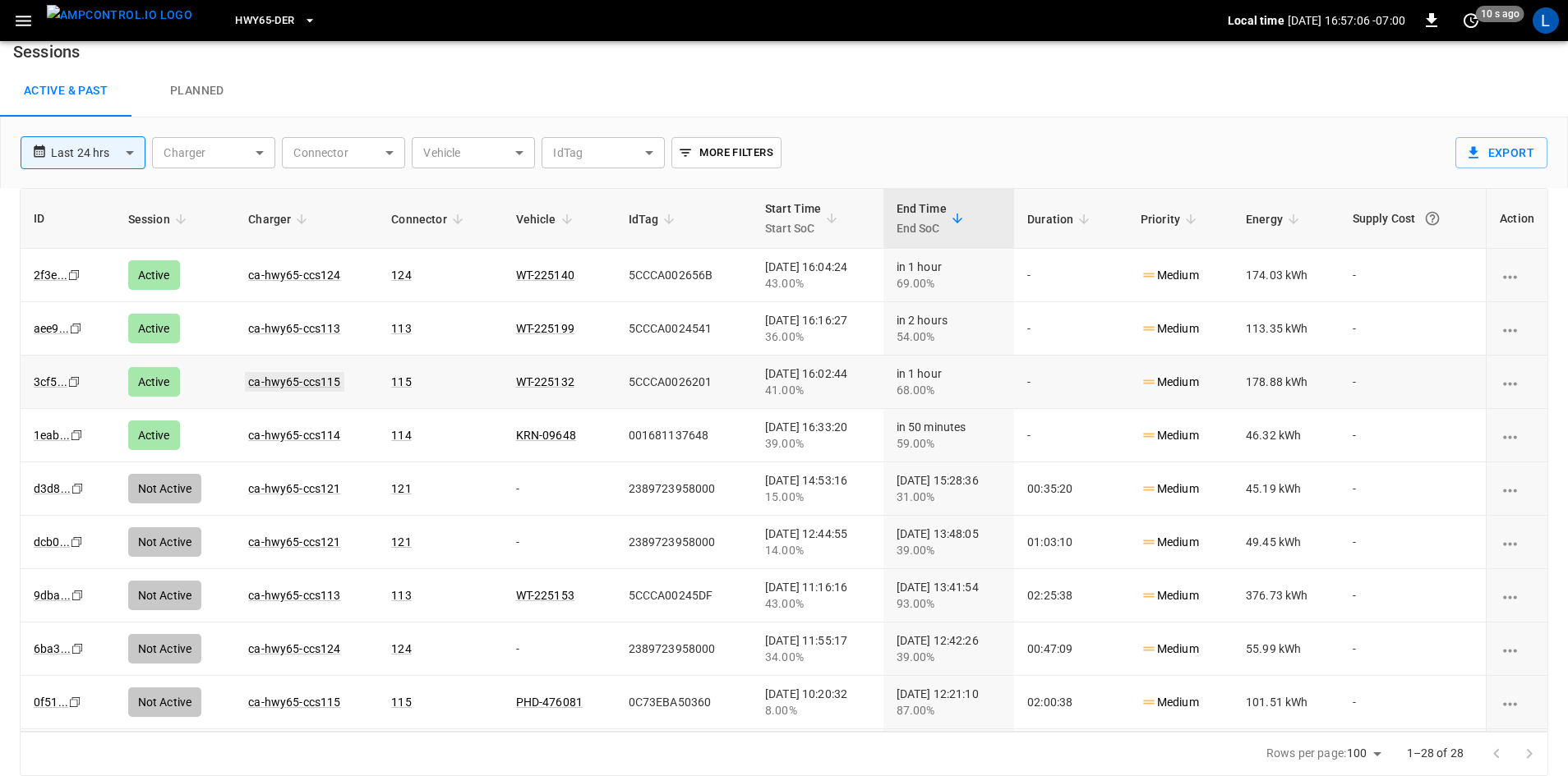
click at [270, 388] on link "ca-hwy65-ccs115" at bounding box center [294, 382] width 99 height 20
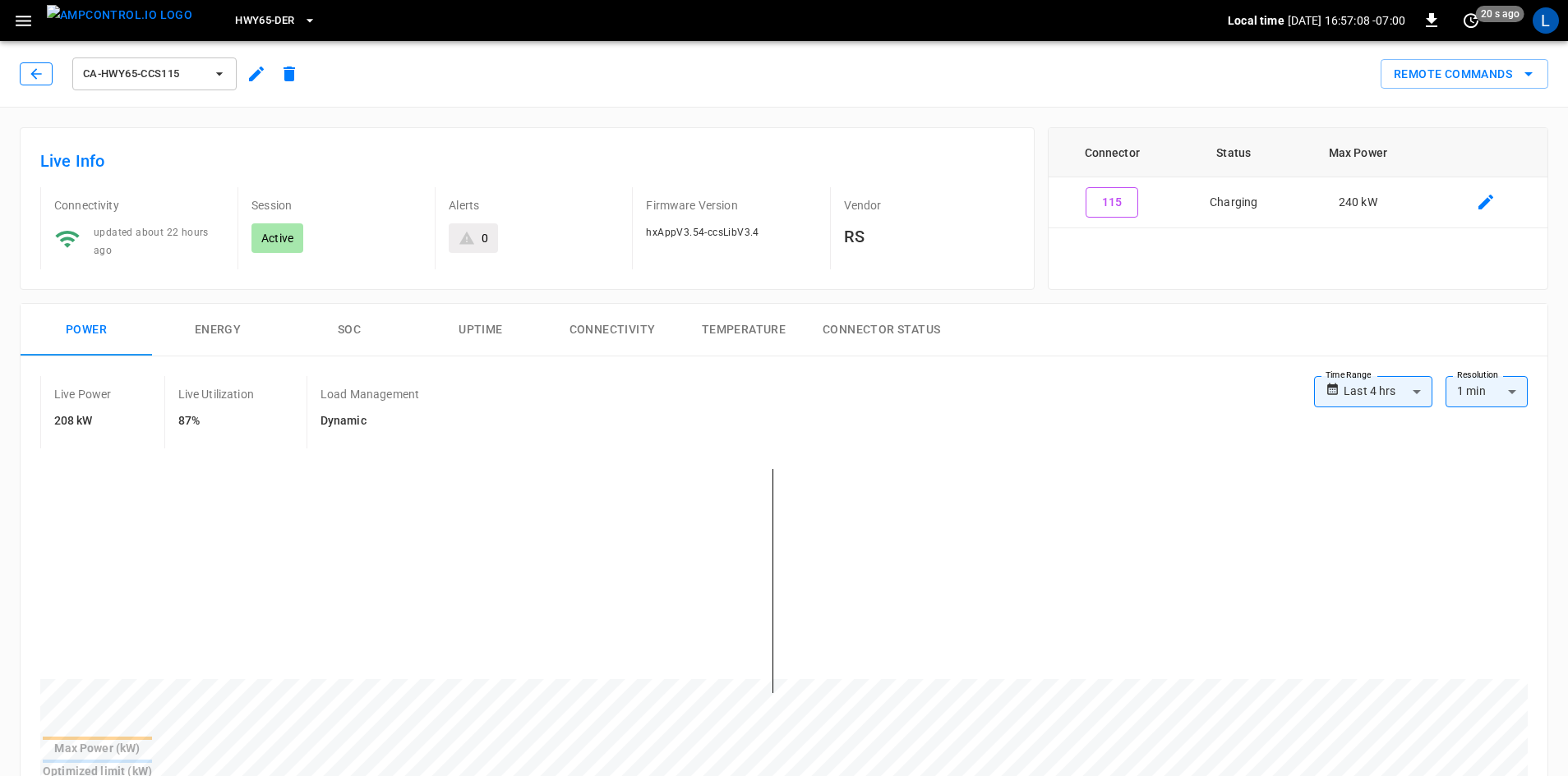
click at [37, 82] on icon "button" at bounding box center [36, 74] width 16 height 16
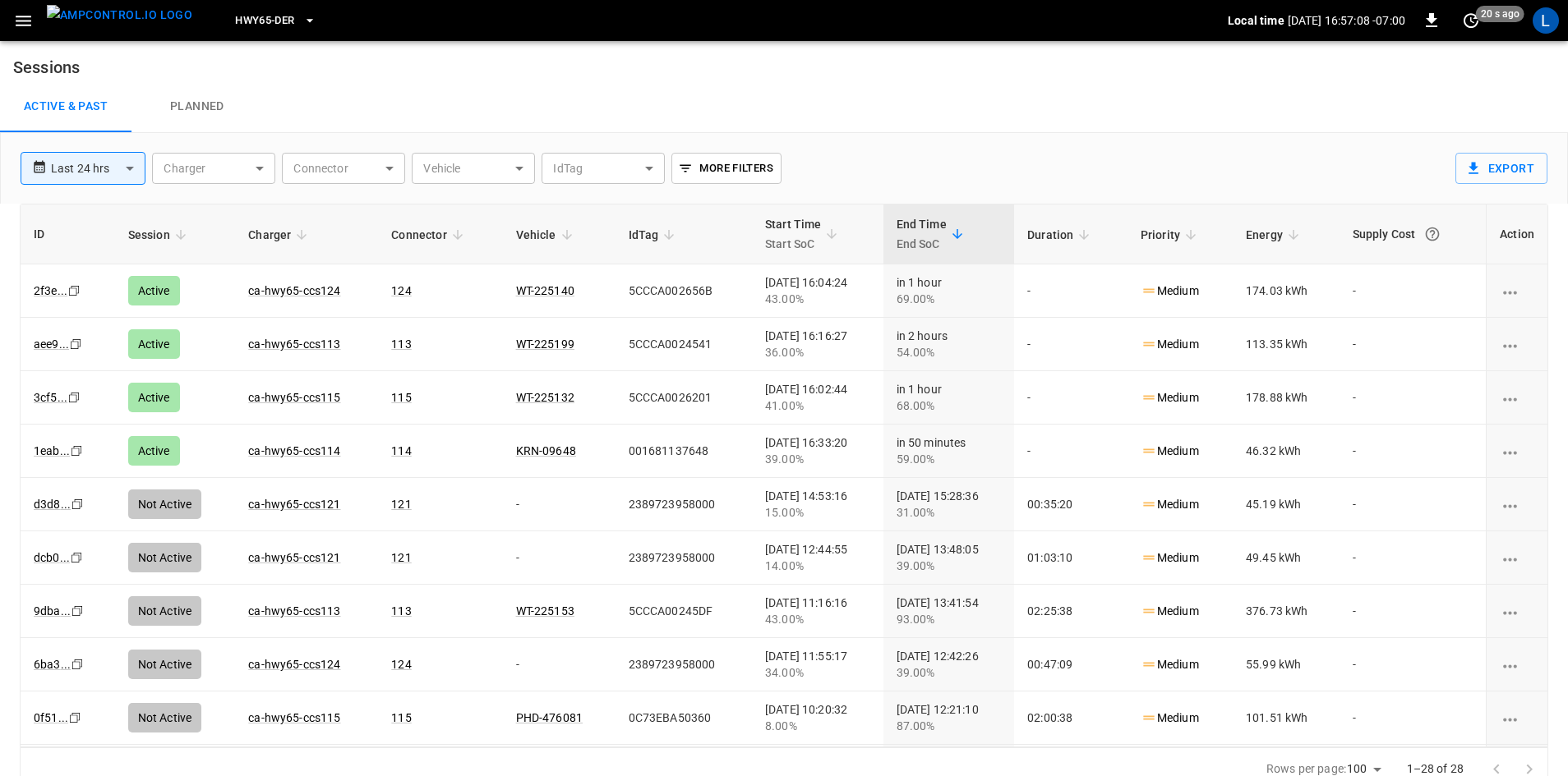
scroll to position [16, 0]
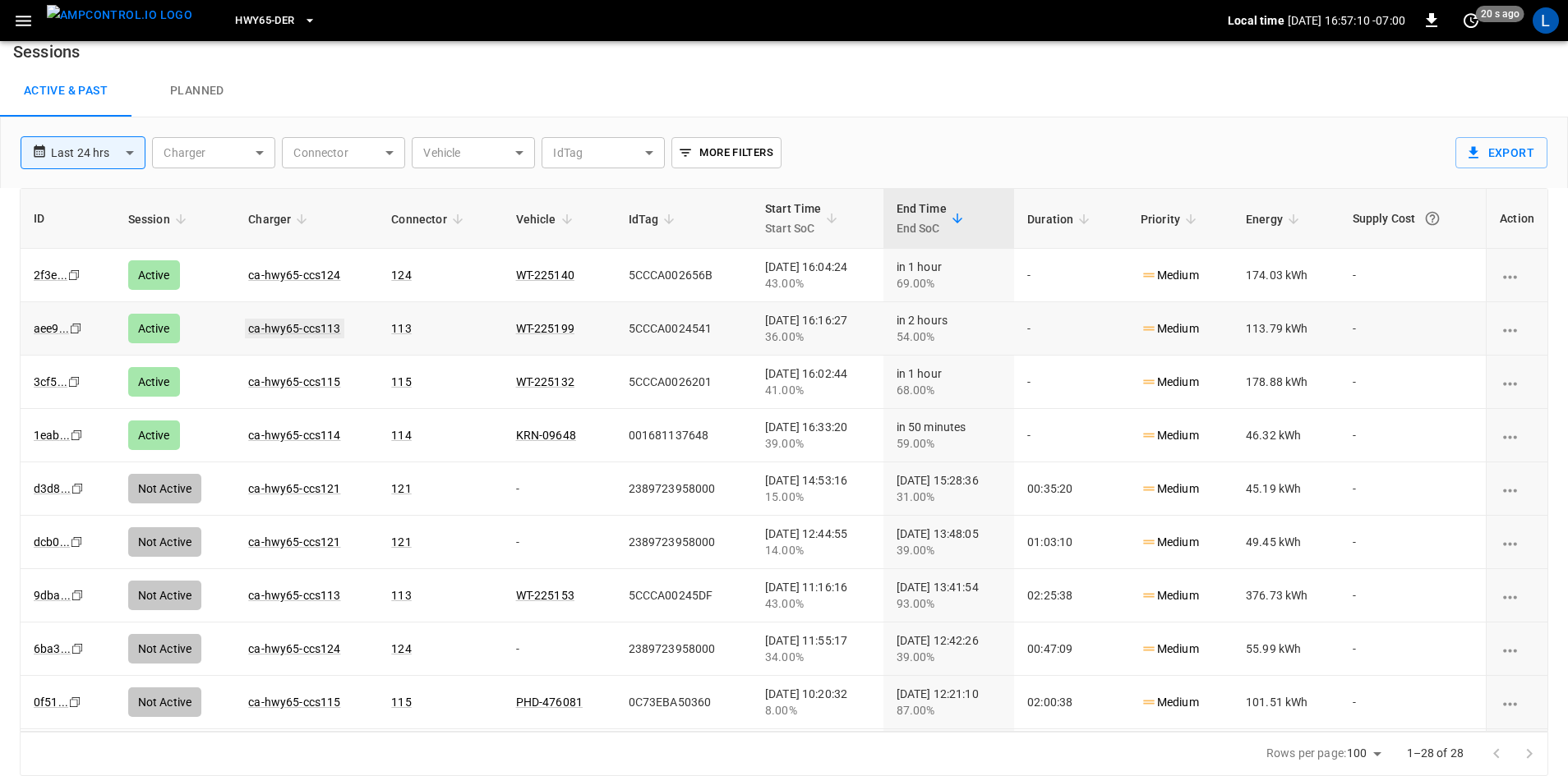
click at [293, 330] on link "ca-hwy65-ccs113" at bounding box center [294, 329] width 99 height 20
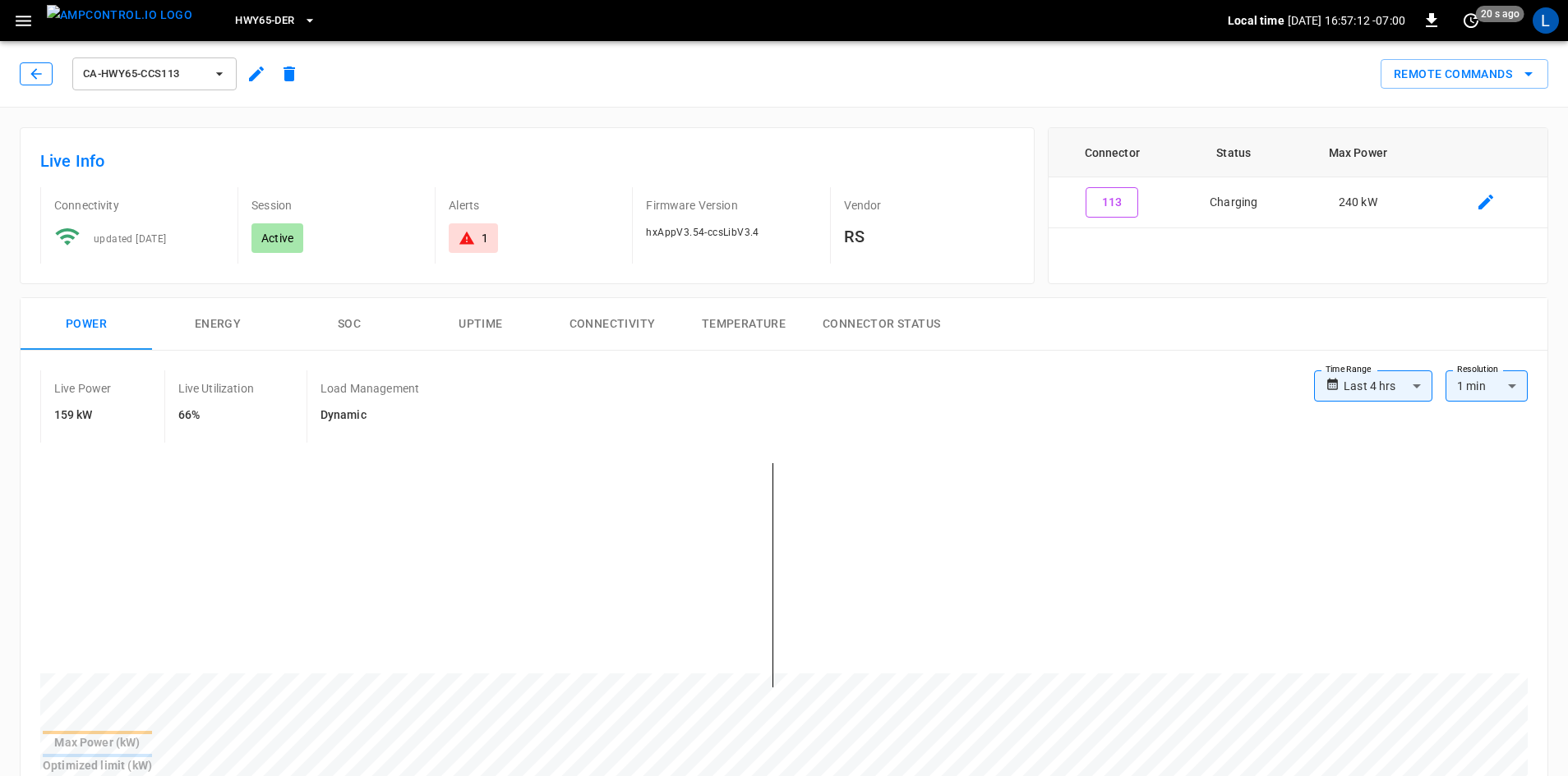
click at [41, 82] on icon "button" at bounding box center [36, 74] width 16 height 16
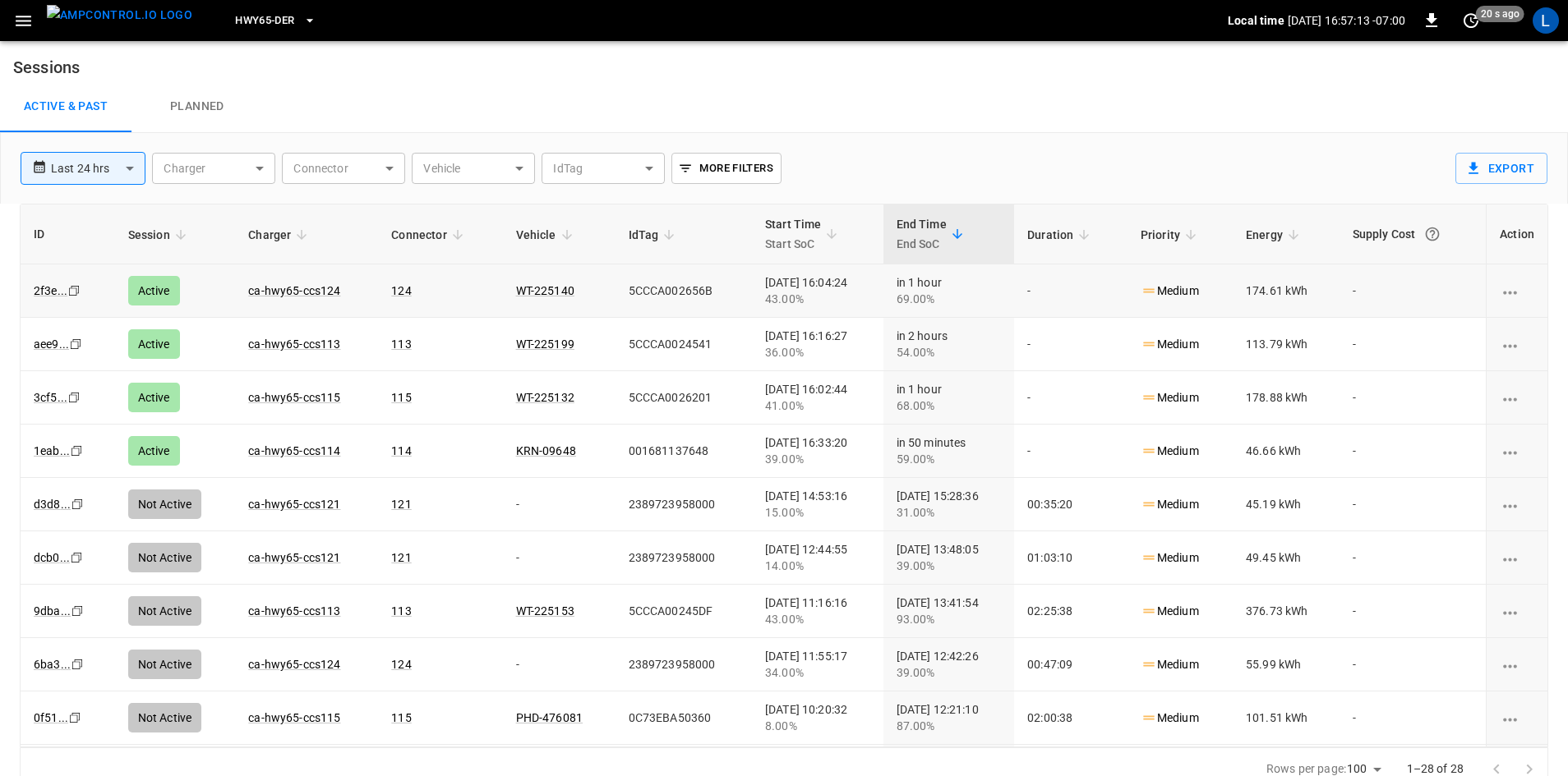
scroll to position [16, 0]
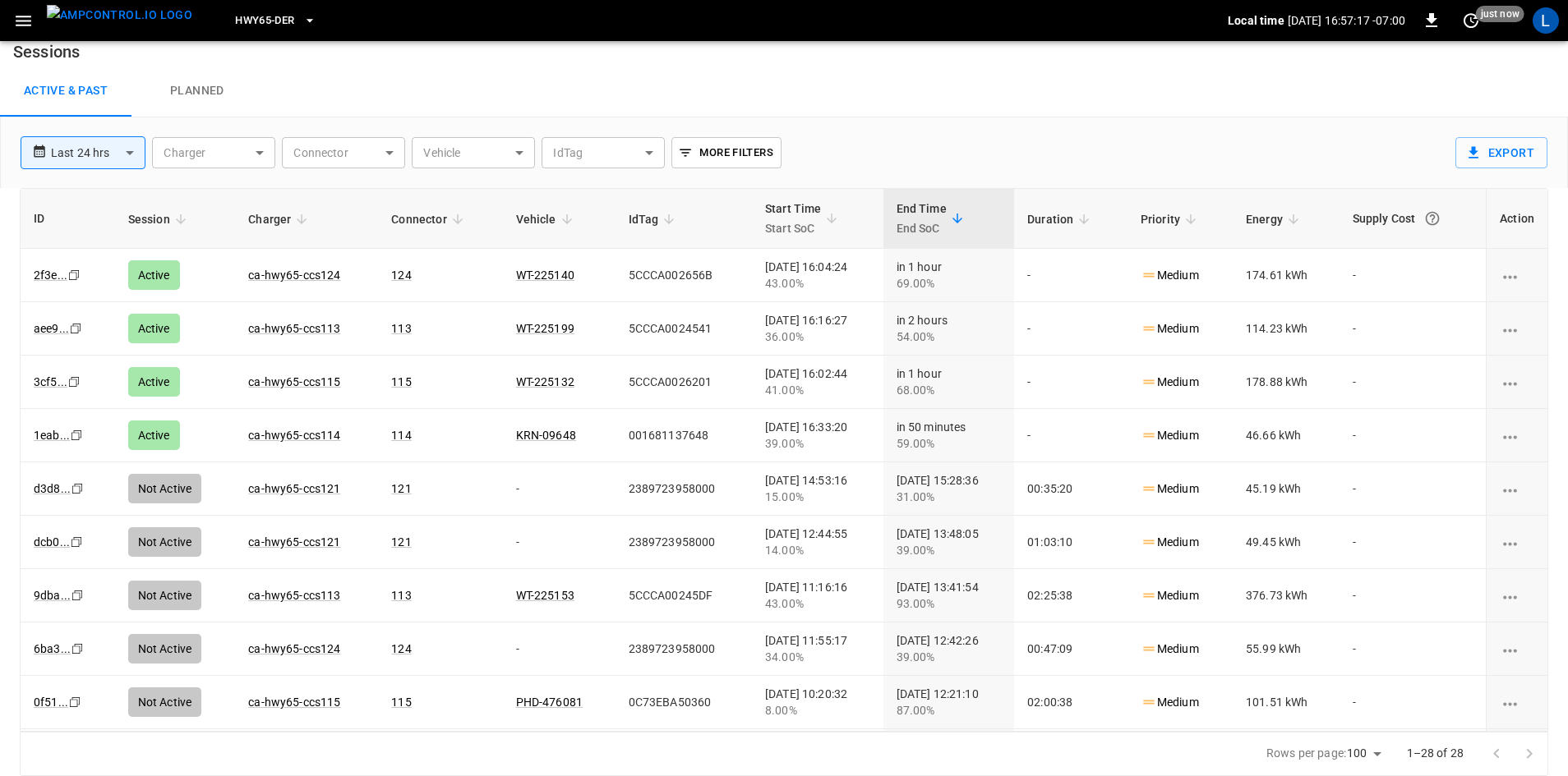
click at [296, 273] on link "ca-hwy65-ccs124" at bounding box center [294, 275] width 92 height 13
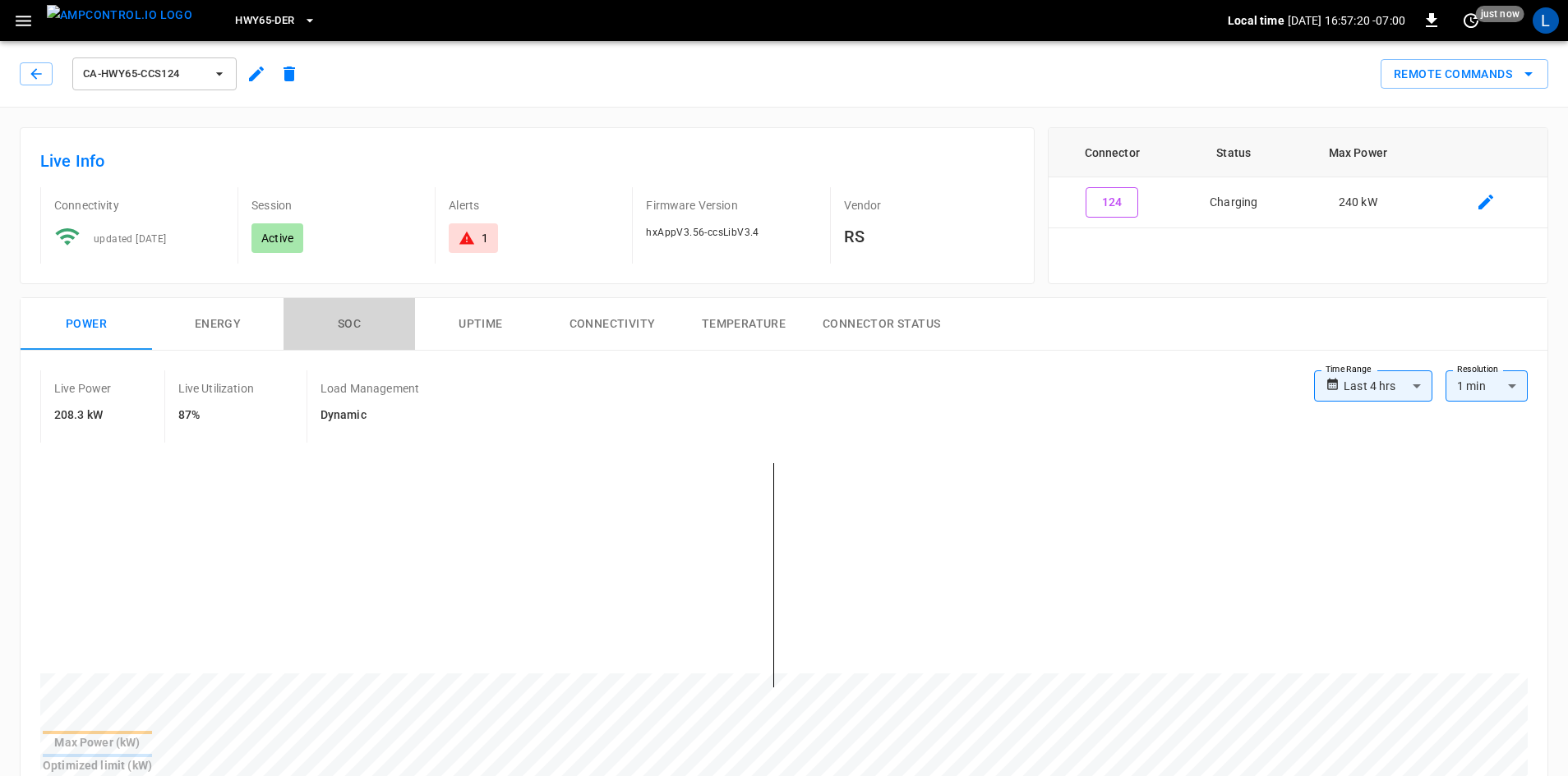
click at [346, 324] on button "SOC" at bounding box center [349, 325] width 132 height 53
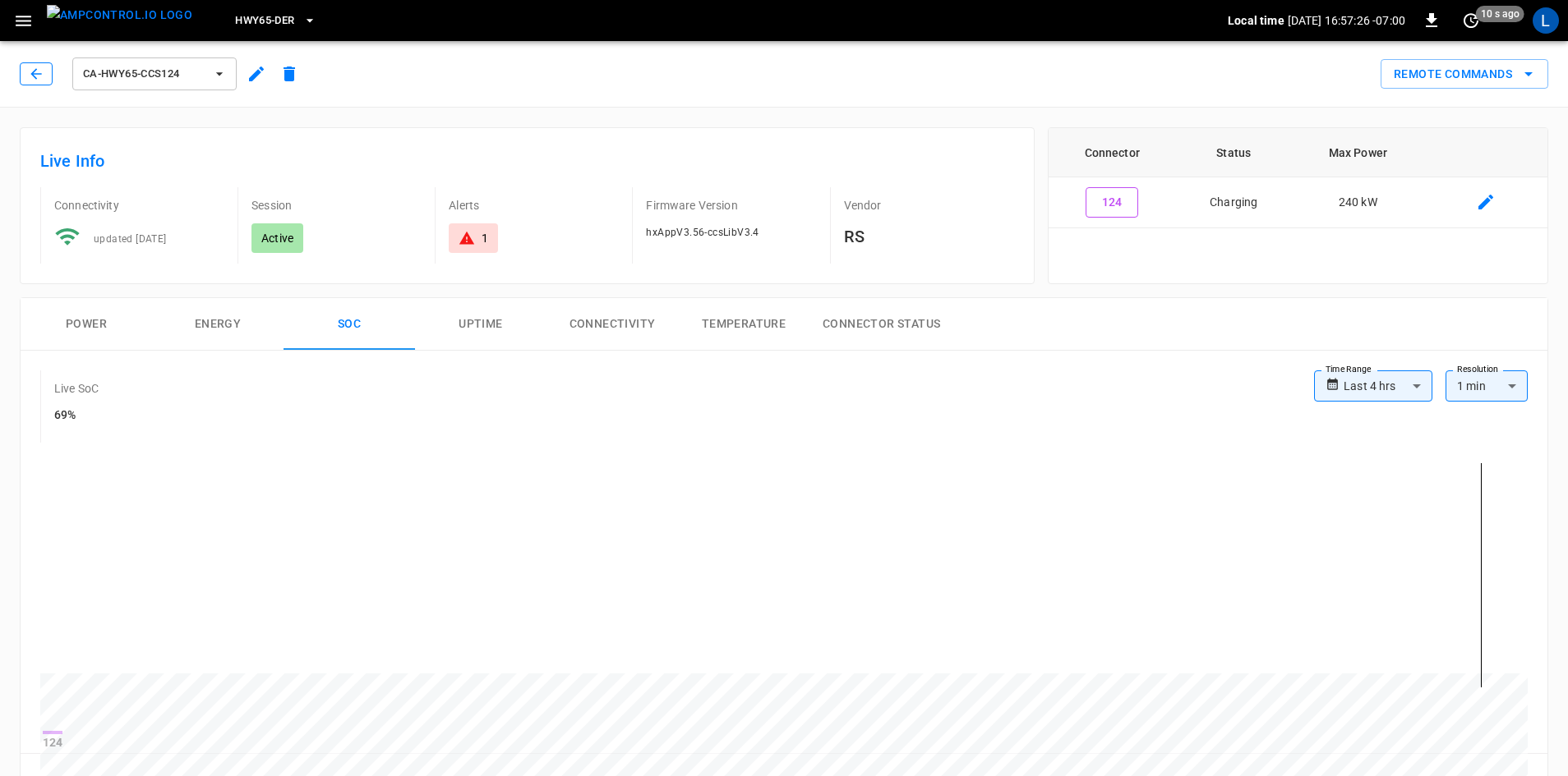
click at [35, 68] on icon "button" at bounding box center [36, 74] width 16 height 16
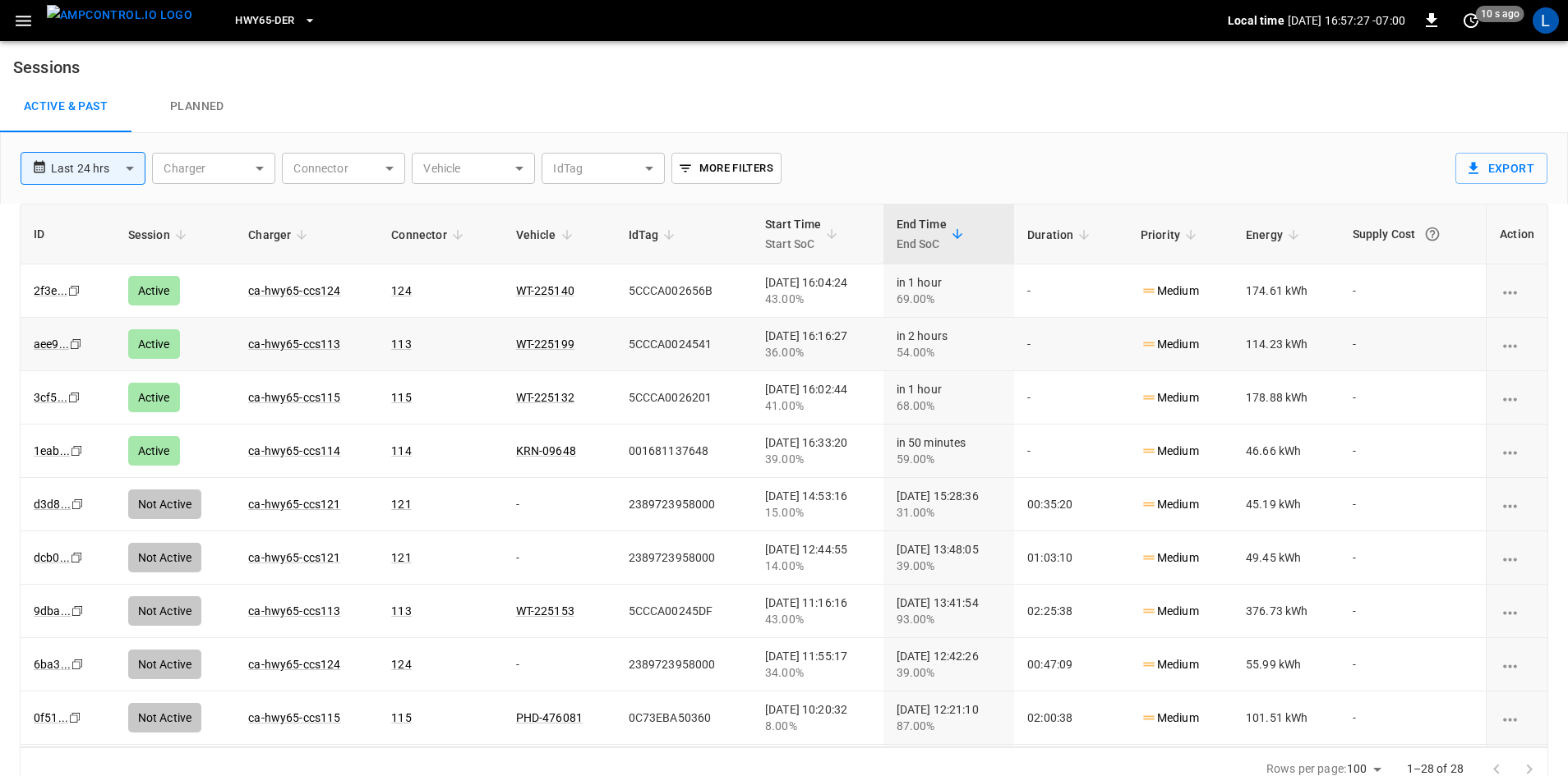
scroll to position [16, 0]
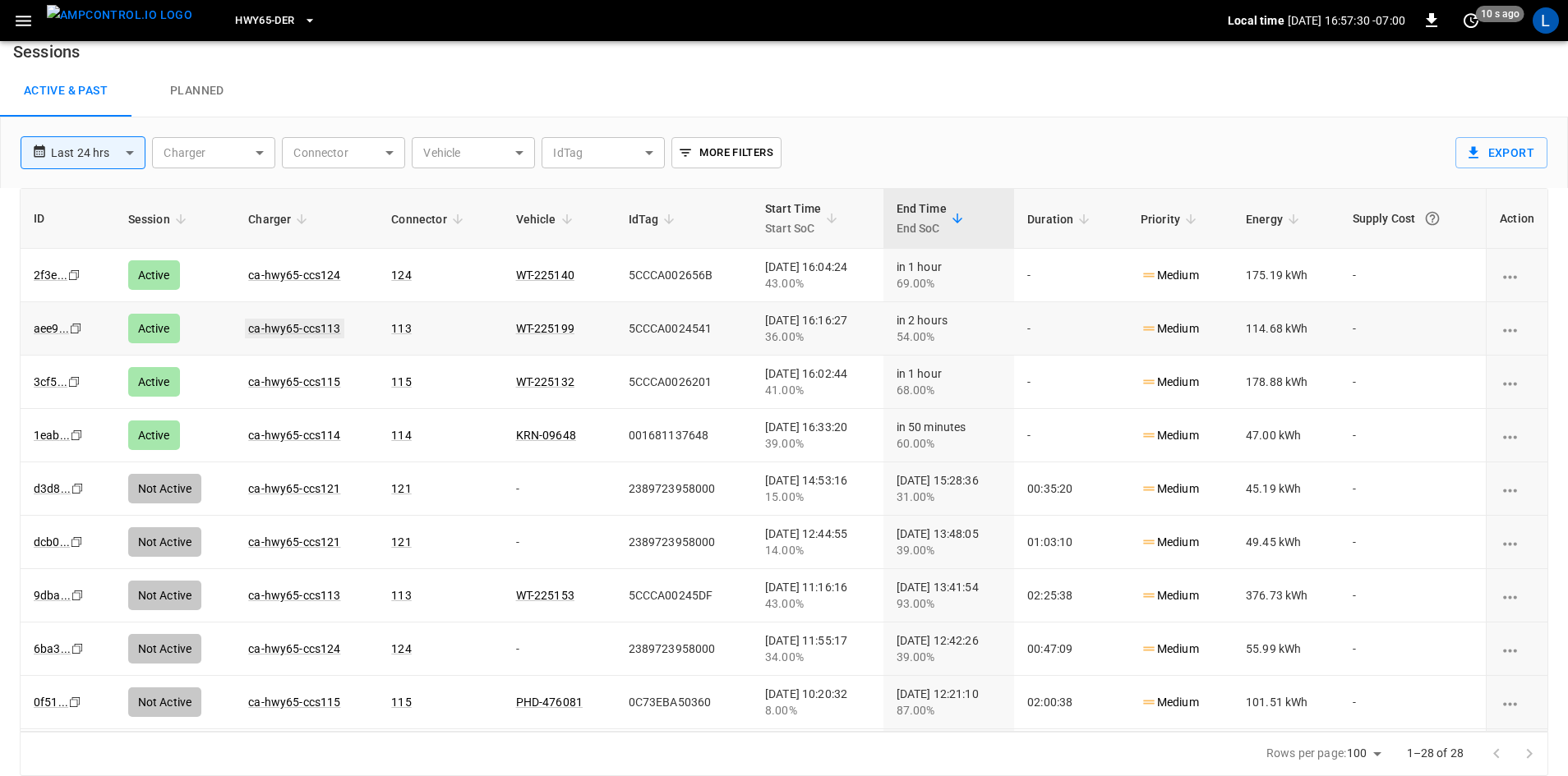
click at [291, 331] on link "ca-hwy65-ccs113" at bounding box center [294, 329] width 99 height 20
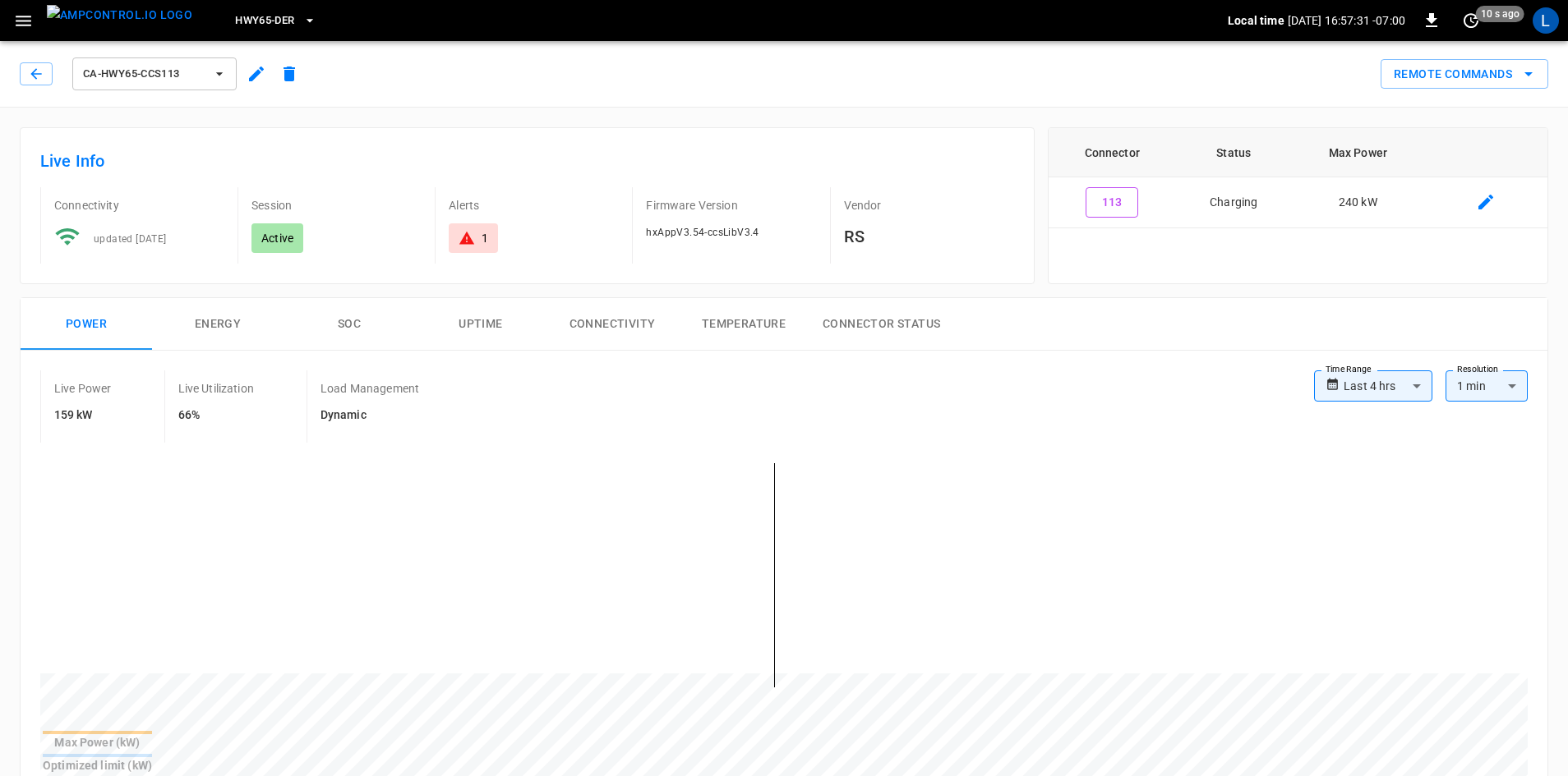
click at [344, 320] on button "SOC" at bounding box center [349, 325] width 132 height 53
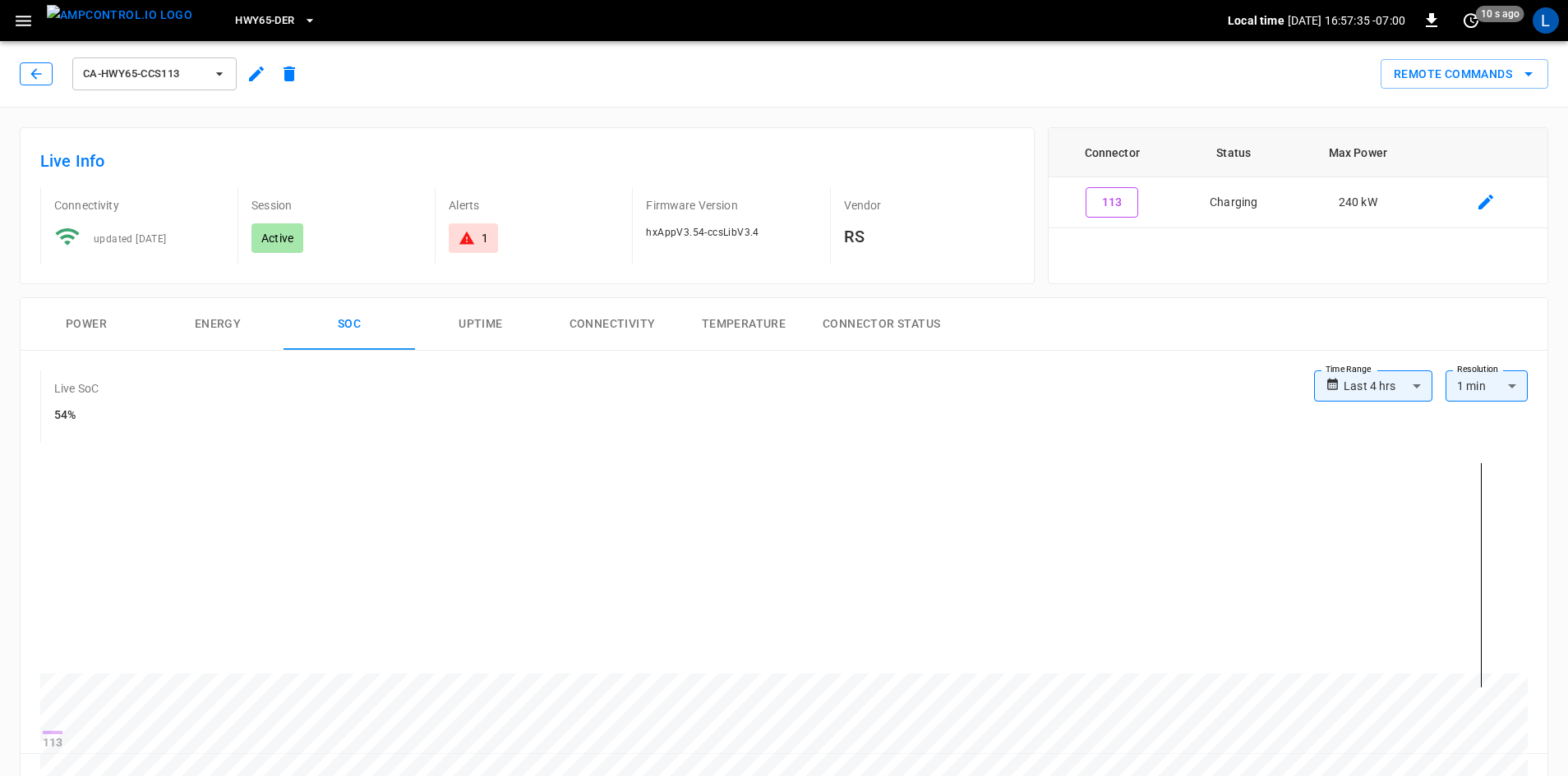
click at [35, 73] on icon "button" at bounding box center [36, 74] width 16 height 16
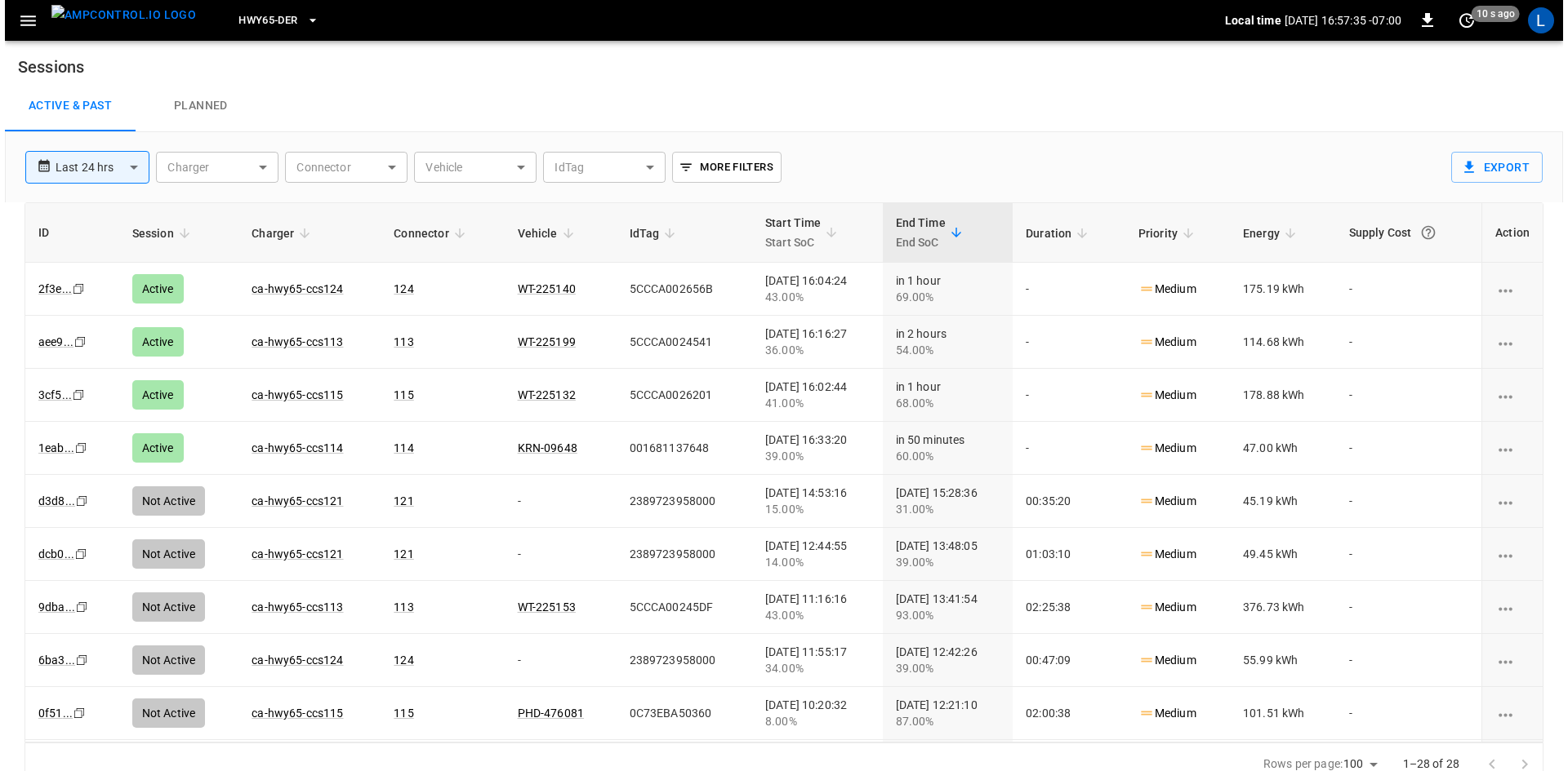
scroll to position [16, 0]
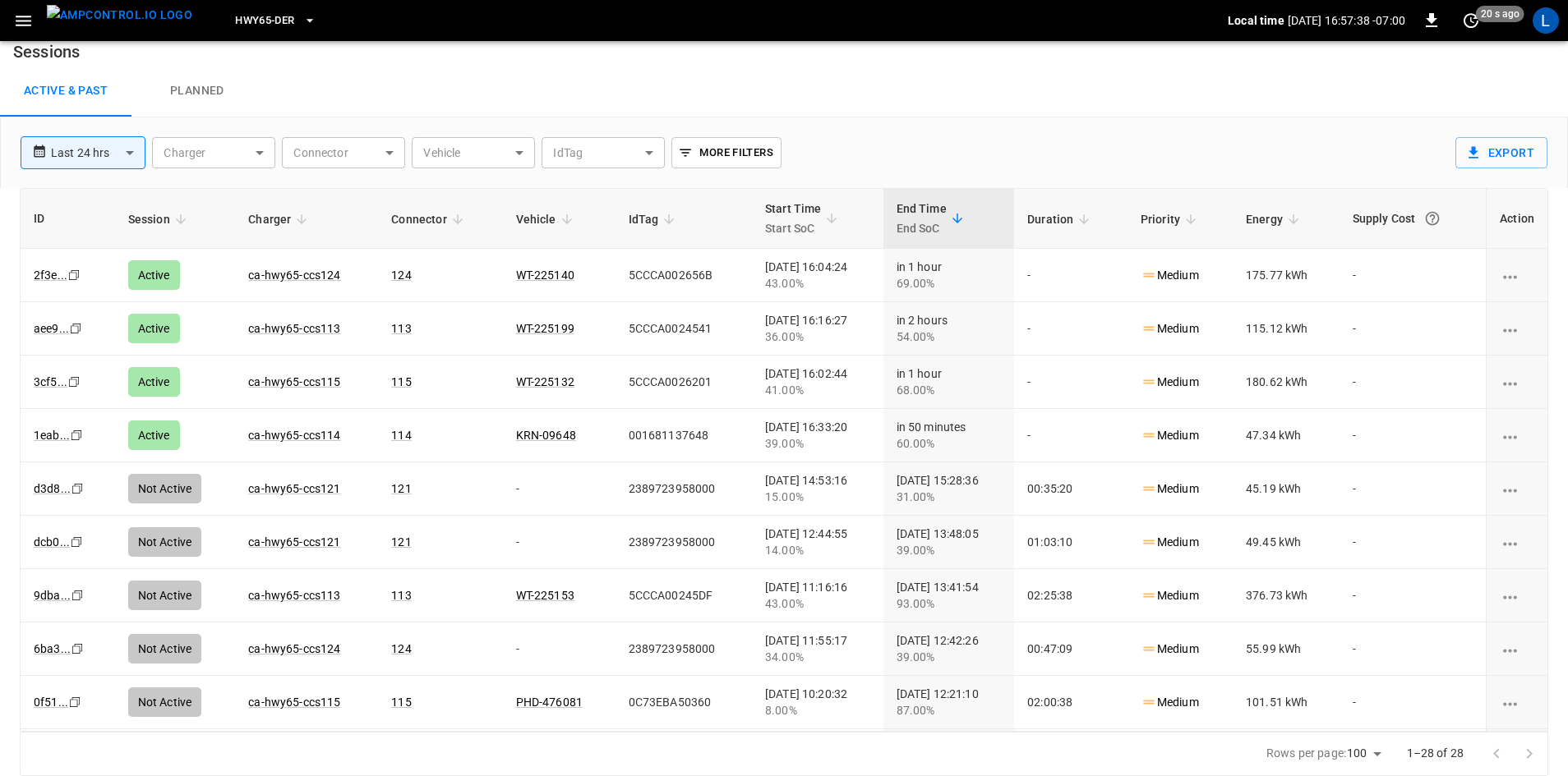
click at [261, 23] on span "HWY65-DER" at bounding box center [264, 21] width 59 height 19
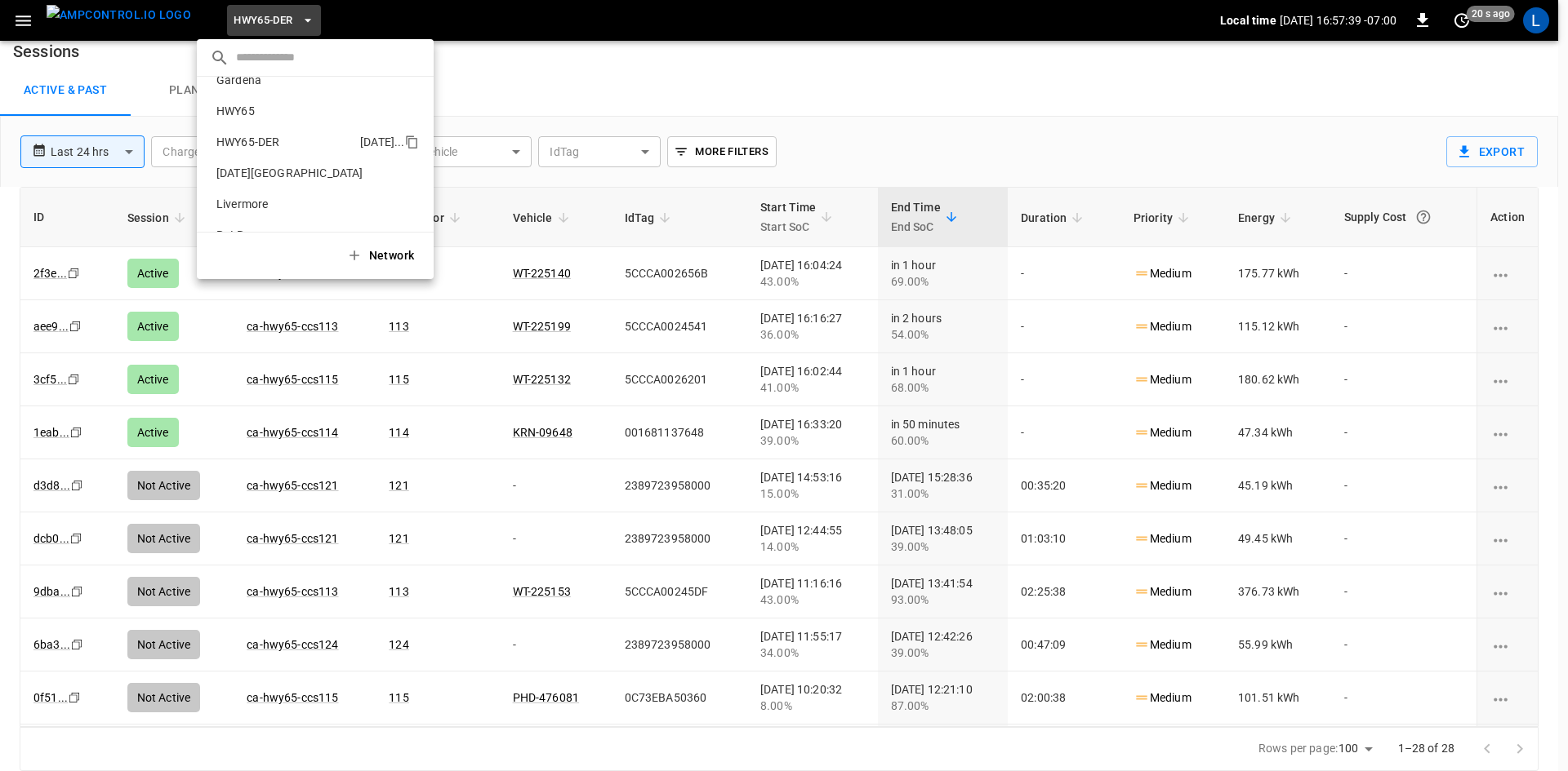
scroll to position [0, 0]
